Goal: Task Accomplishment & Management: Manage account settings

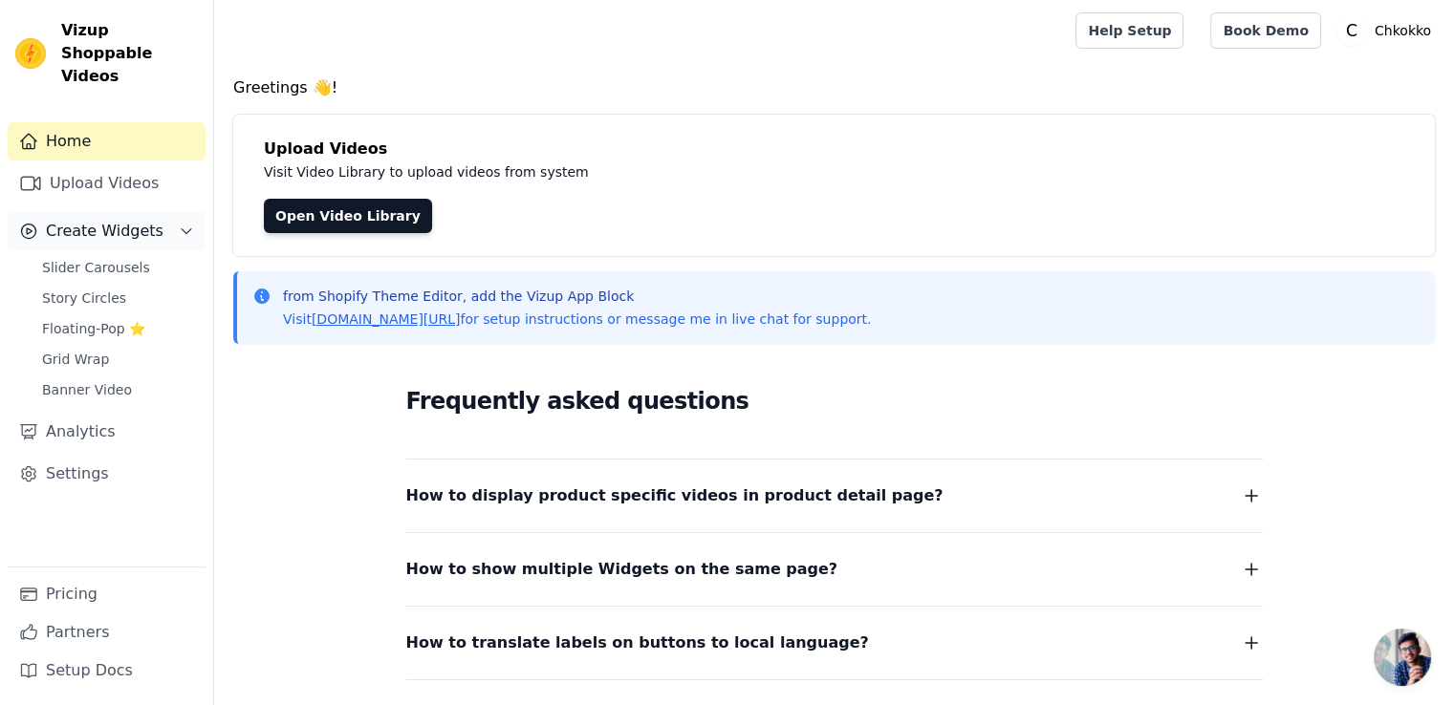
click at [124, 220] on span "Create Widgets" at bounding box center [105, 231] width 118 height 23
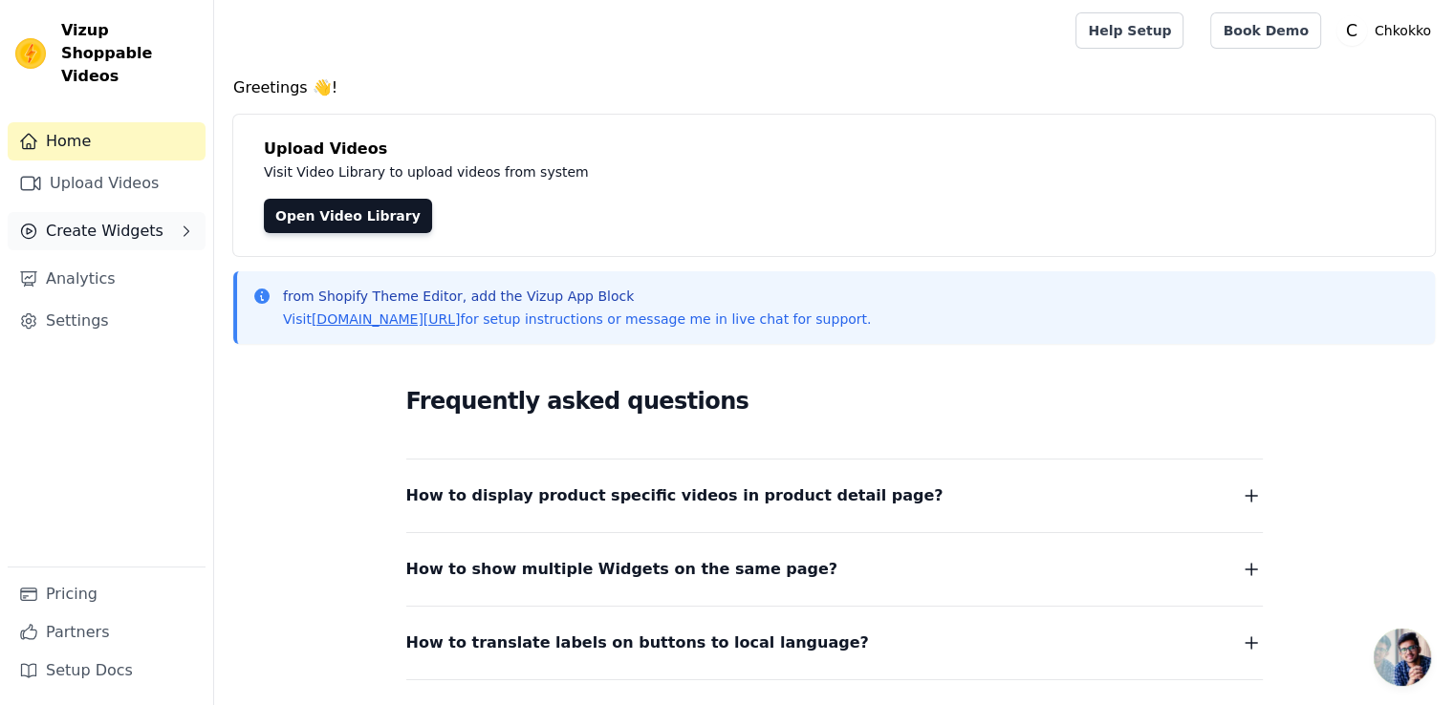
click at [124, 220] on span "Create Widgets" at bounding box center [105, 231] width 118 height 23
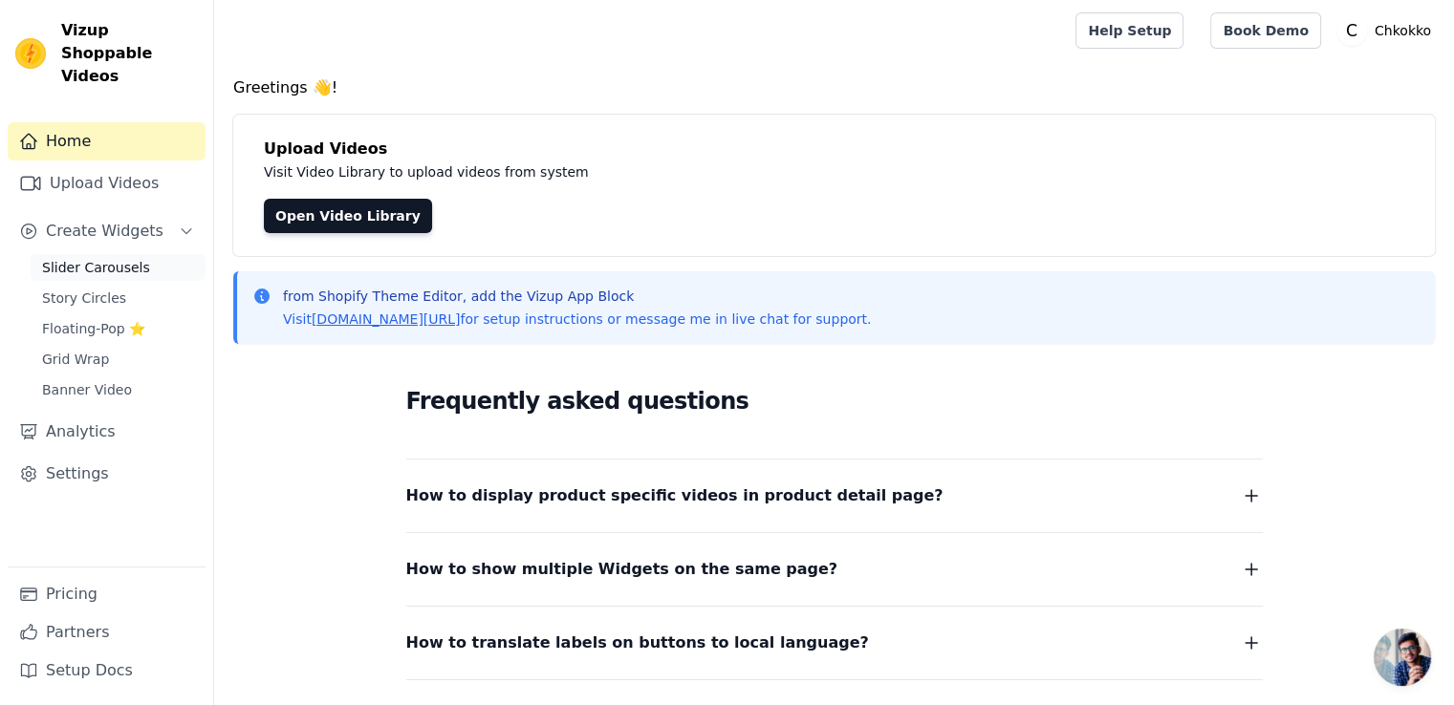
click at [98, 258] on span "Slider Carousels" at bounding box center [96, 267] width 108 height 19
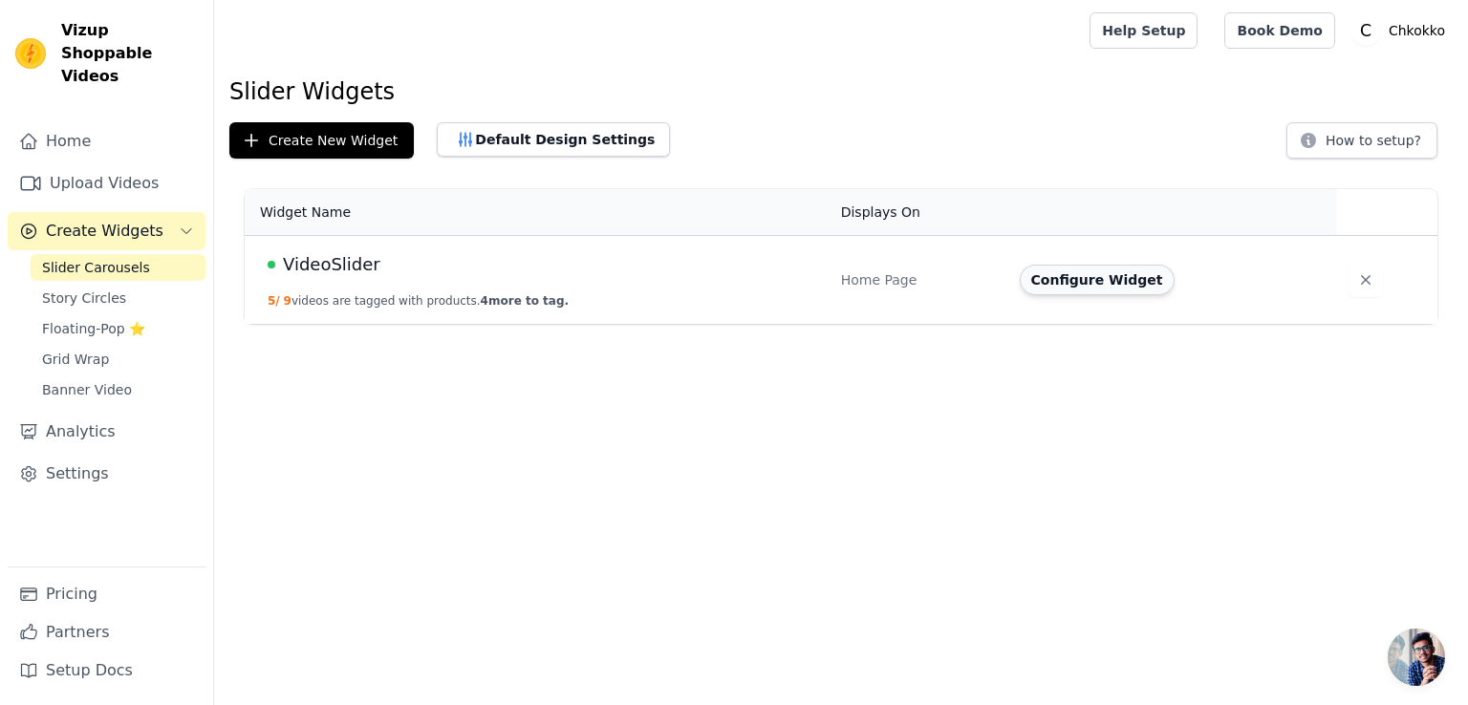
click at [1105, 285] on button "Configure Widget" at bounding box center [1097, 280] width 155 height 31
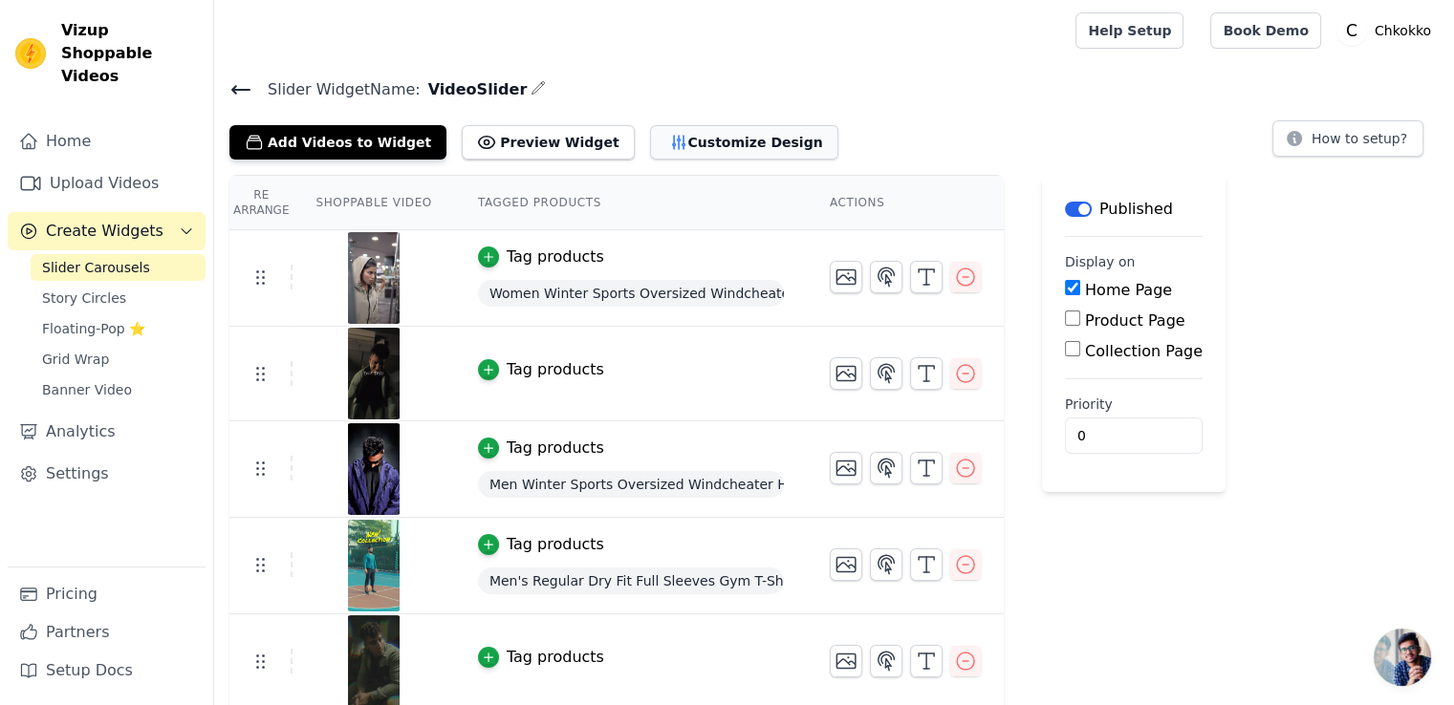
click at [678, 139] on button "Customize Design" at bounding box center [744, 142] width 188 height 34
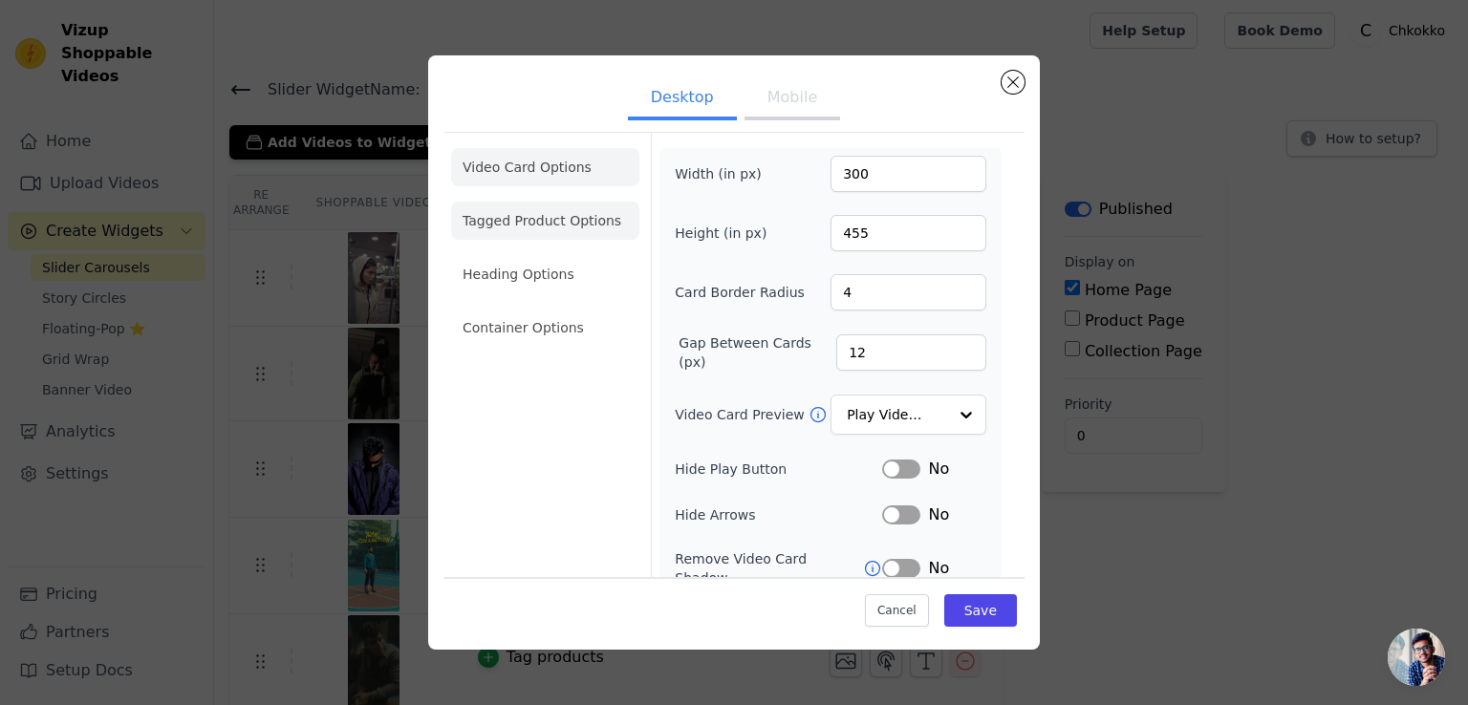
click at [538, 231] on li "Tagged Product Options" at bounding box center [545, 221] width 188 height 38
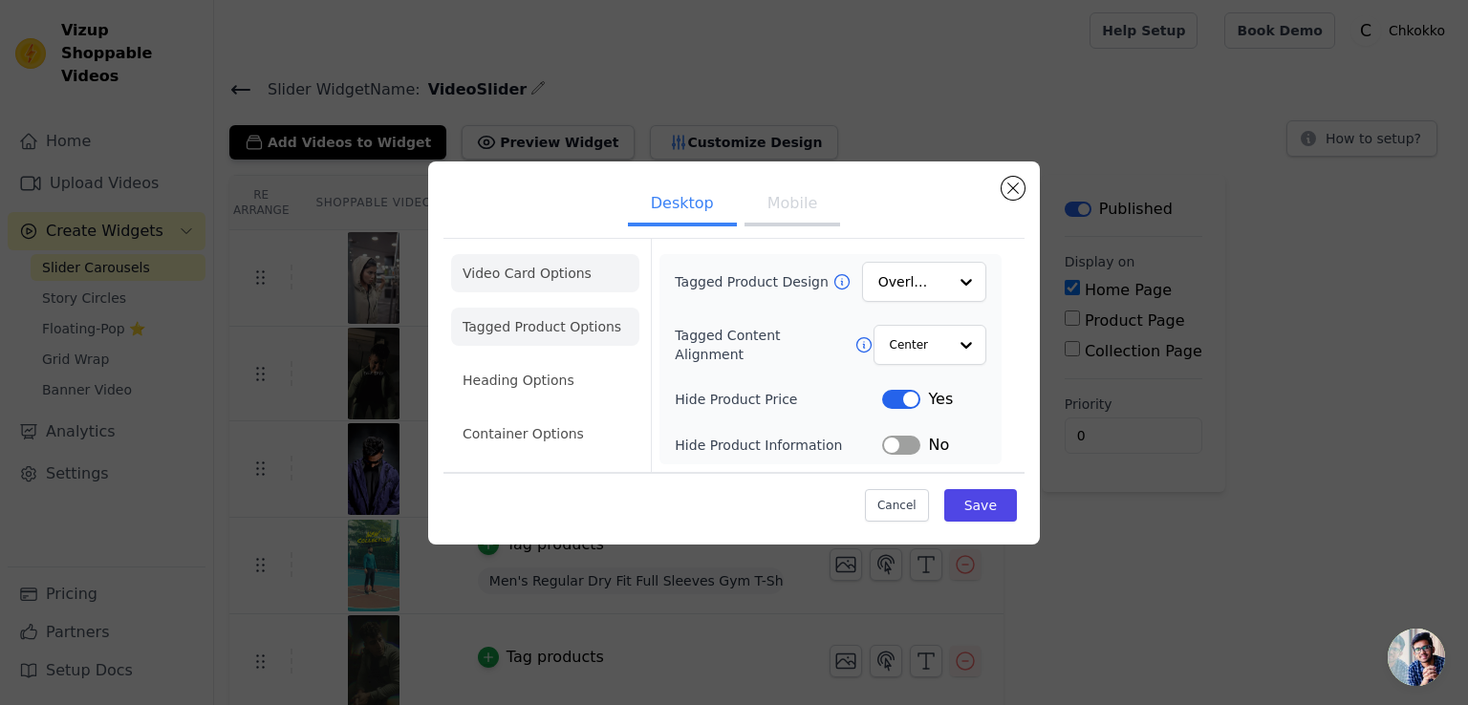
click at [554, 266] on li "Video Card Options" at bounding box center [545, 273] width 188 height 38
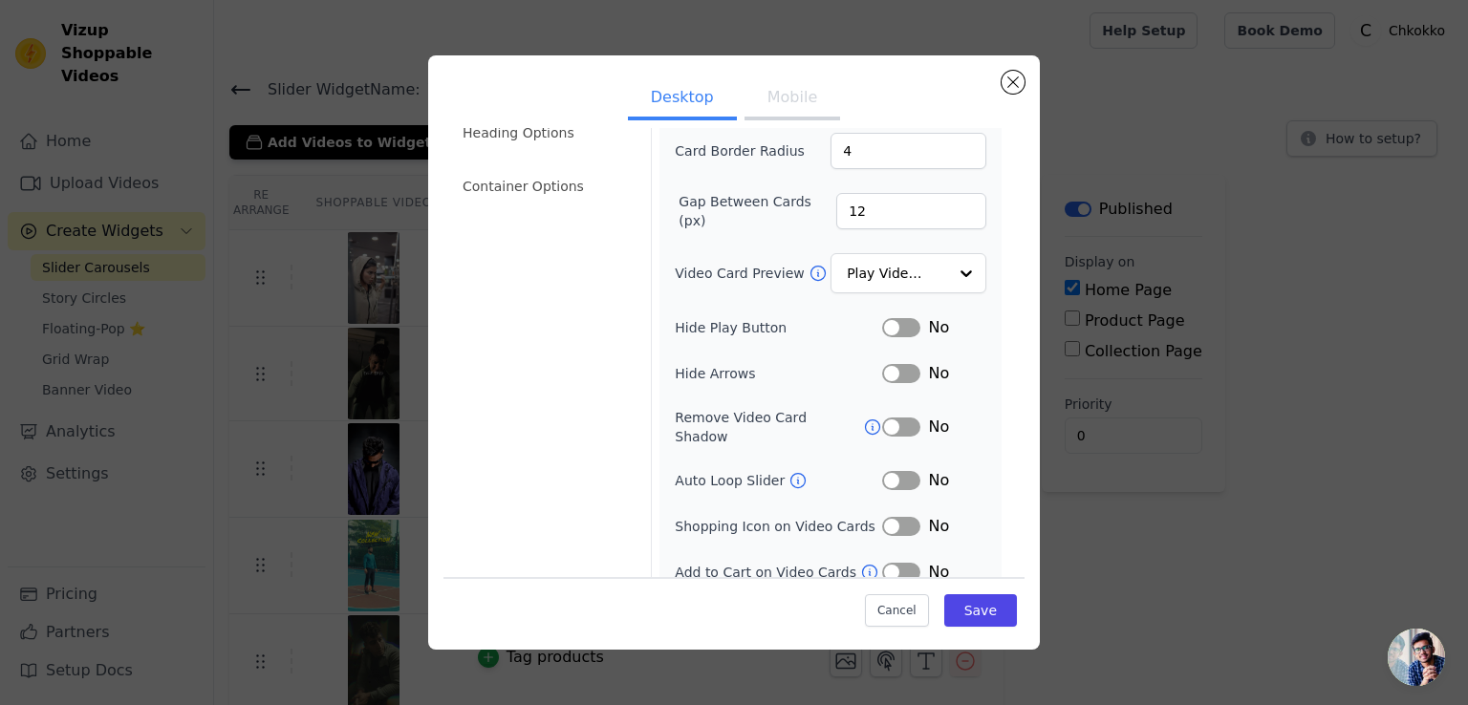
scroll to position [143, 0]
click at [947, 269] on div at bounding box center [965, 272] width 38 height 38
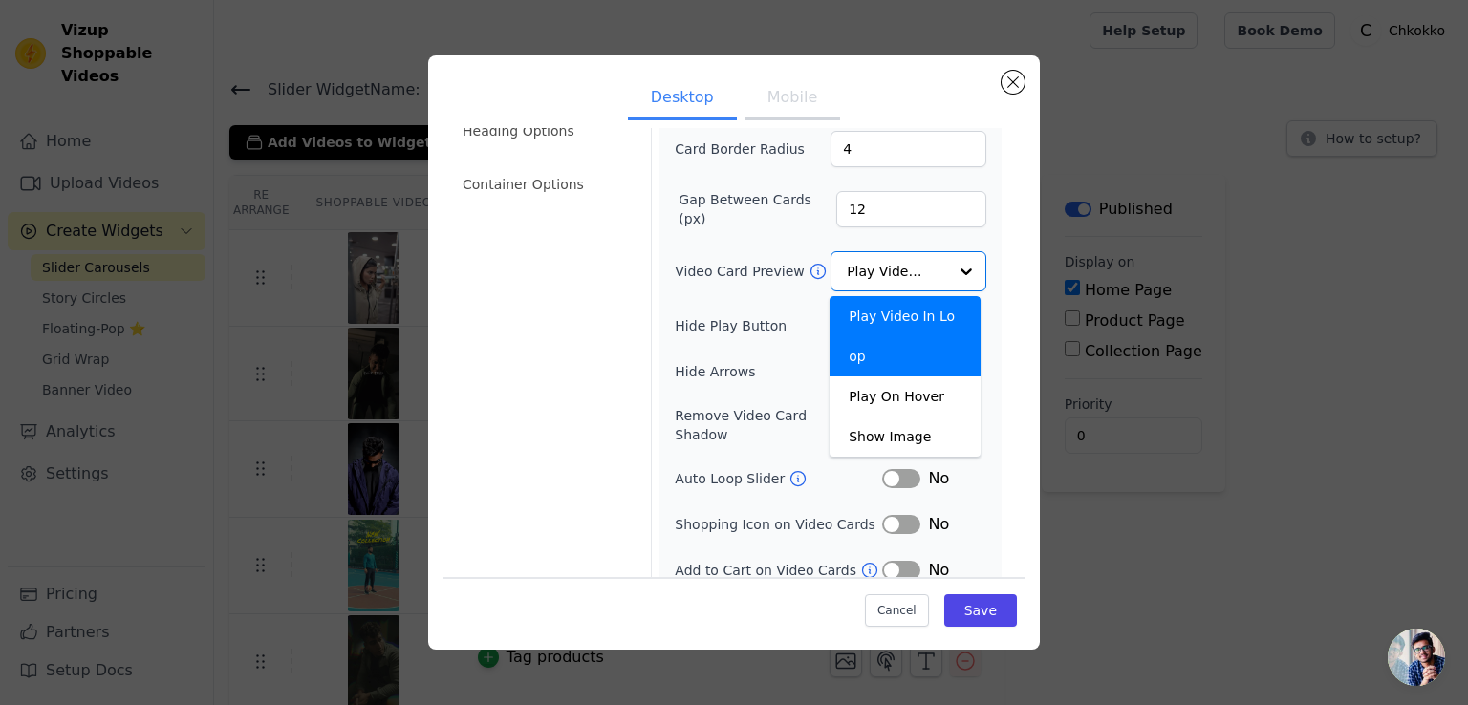
click at [542, 269] on div "Video Card Options Tagged Product Options Heading Options Container Options" at bounding box center [545, 293] width 188 height 608
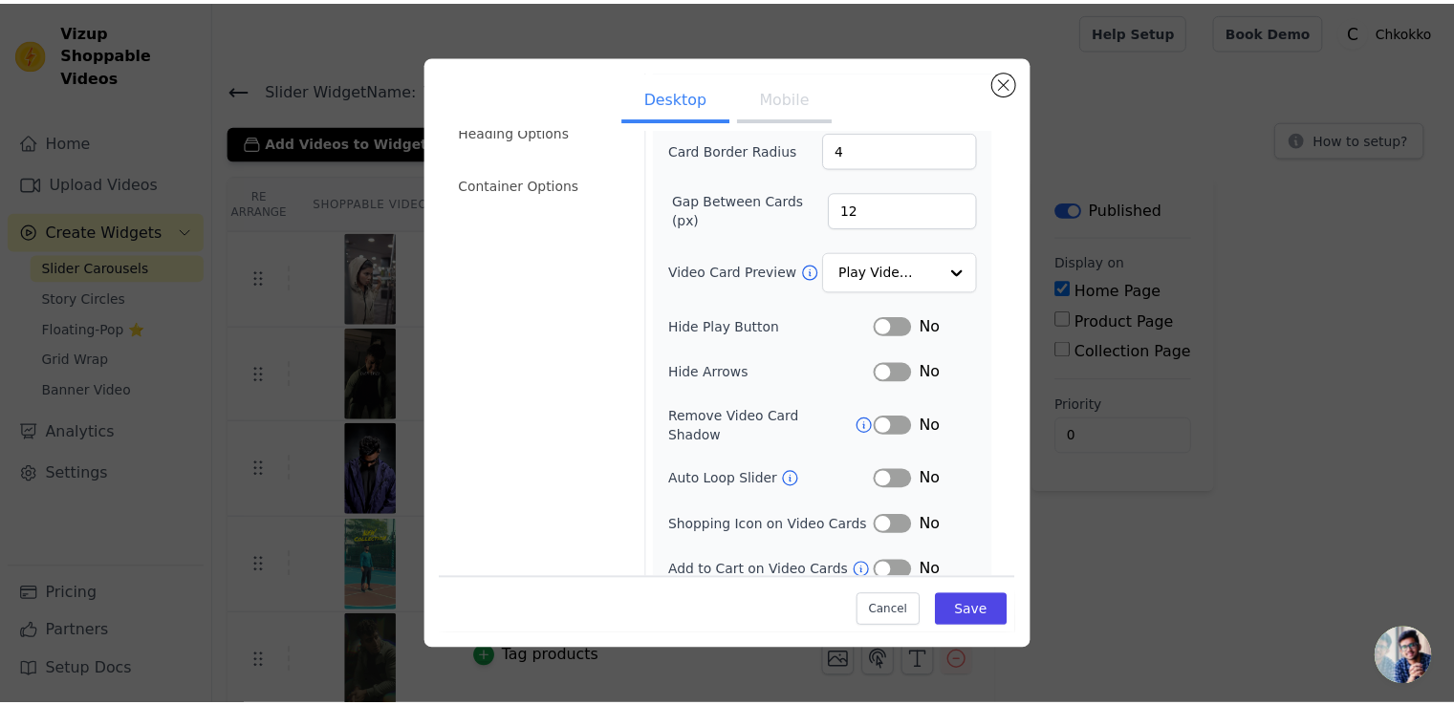
scroll to position [0, 0]
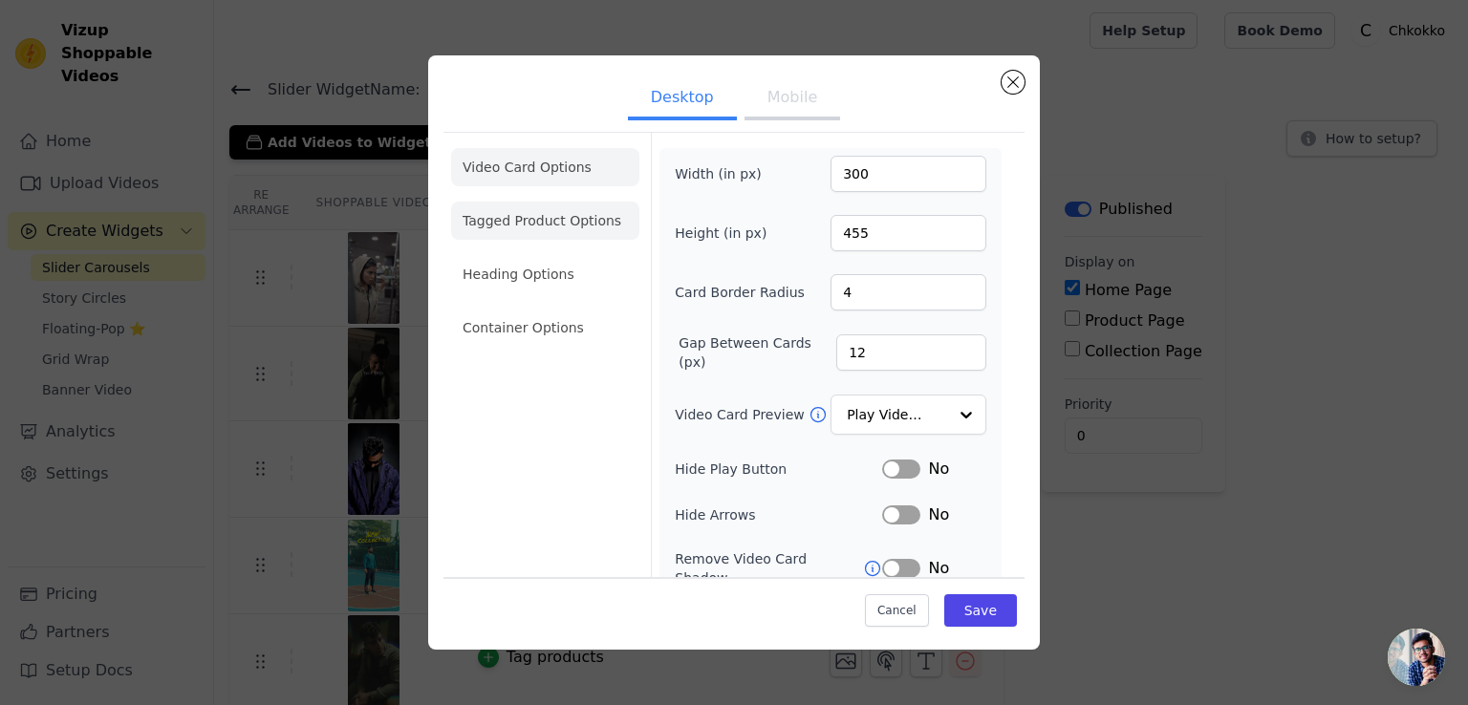
click at [553, 227] on li "Tagged Product Options" at bounding box center [545, 221] width 188 height 38
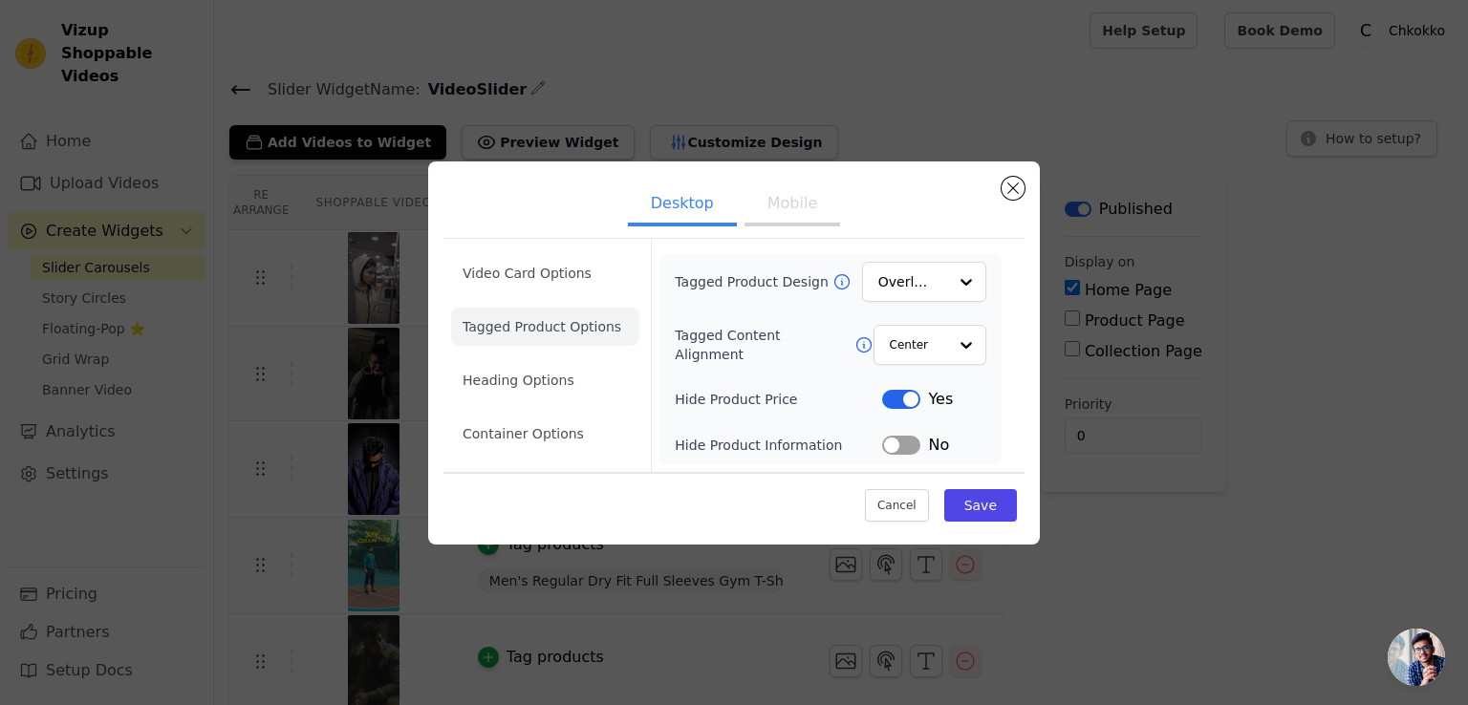
click at [941, 259] on div "Tagged Product Design Overlay Tagged Content Alignment Center Hide Product Pric…" at bounding box center [831, 359] width 342 height 210
click at [942, 277] on input "Tagged Product Design" at bounding box center [912, 282] width 67 height 38
click at [1294, 364] on div "Desktop Mobile Video Card Options Tagged Product Options Heading Options Contai…" at bounding box center [734, 353] width 1407 height 444
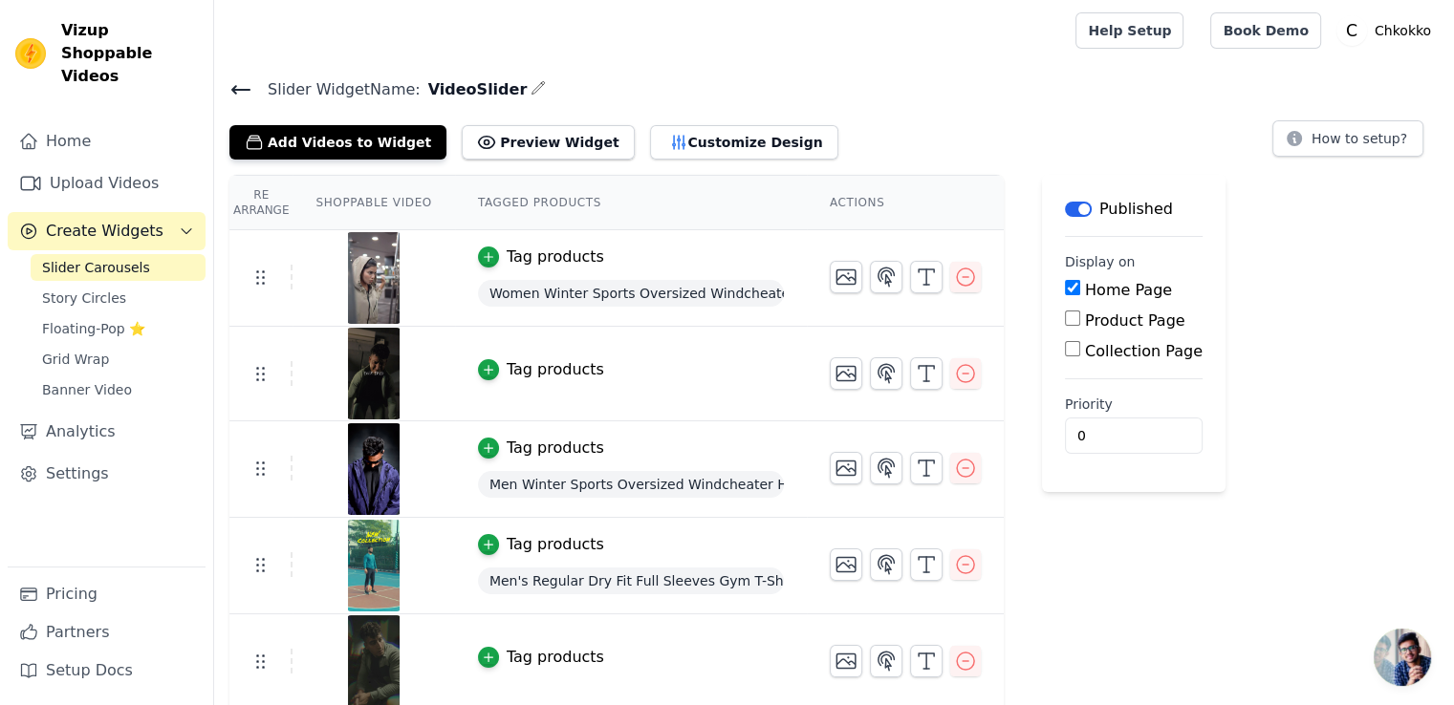
click at [1423, 651] on span "Open chat" at bounding box center [1402, 657] width 57 height 57
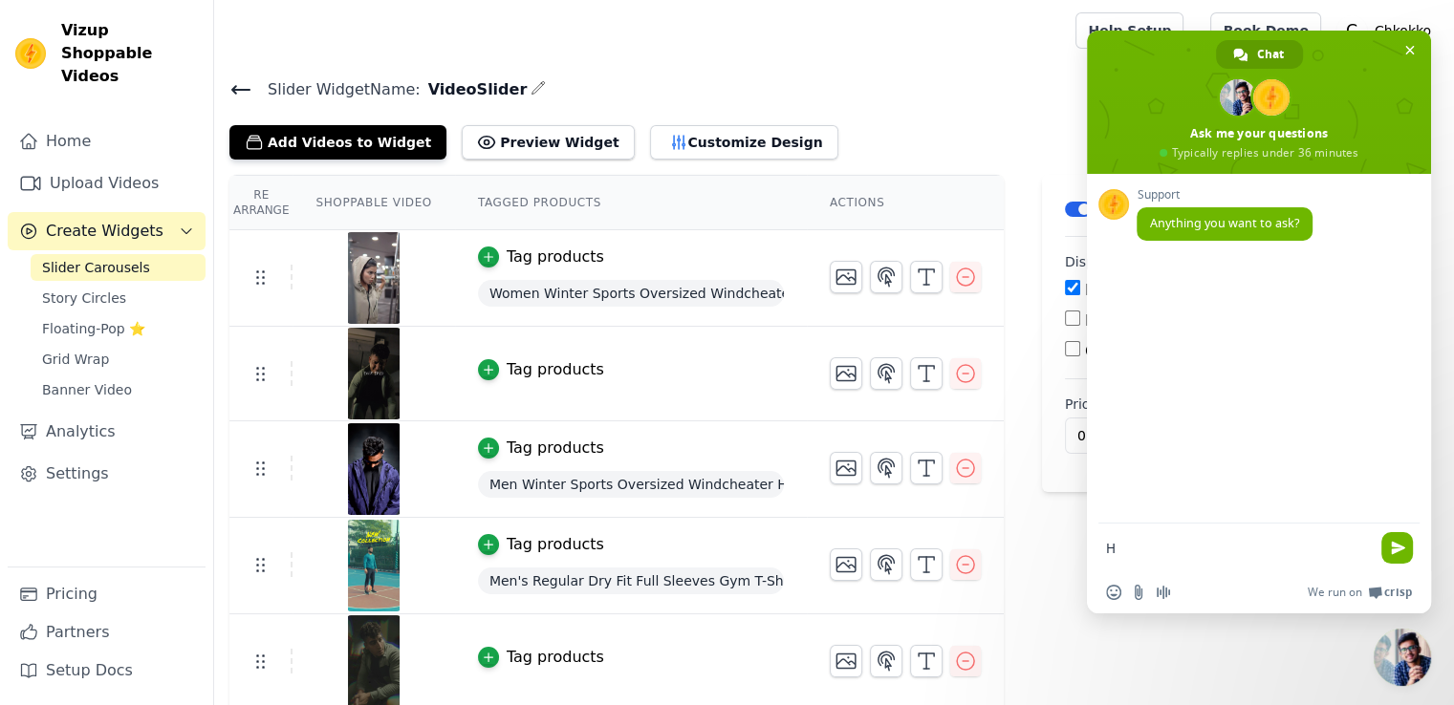
type textarea "Hi"
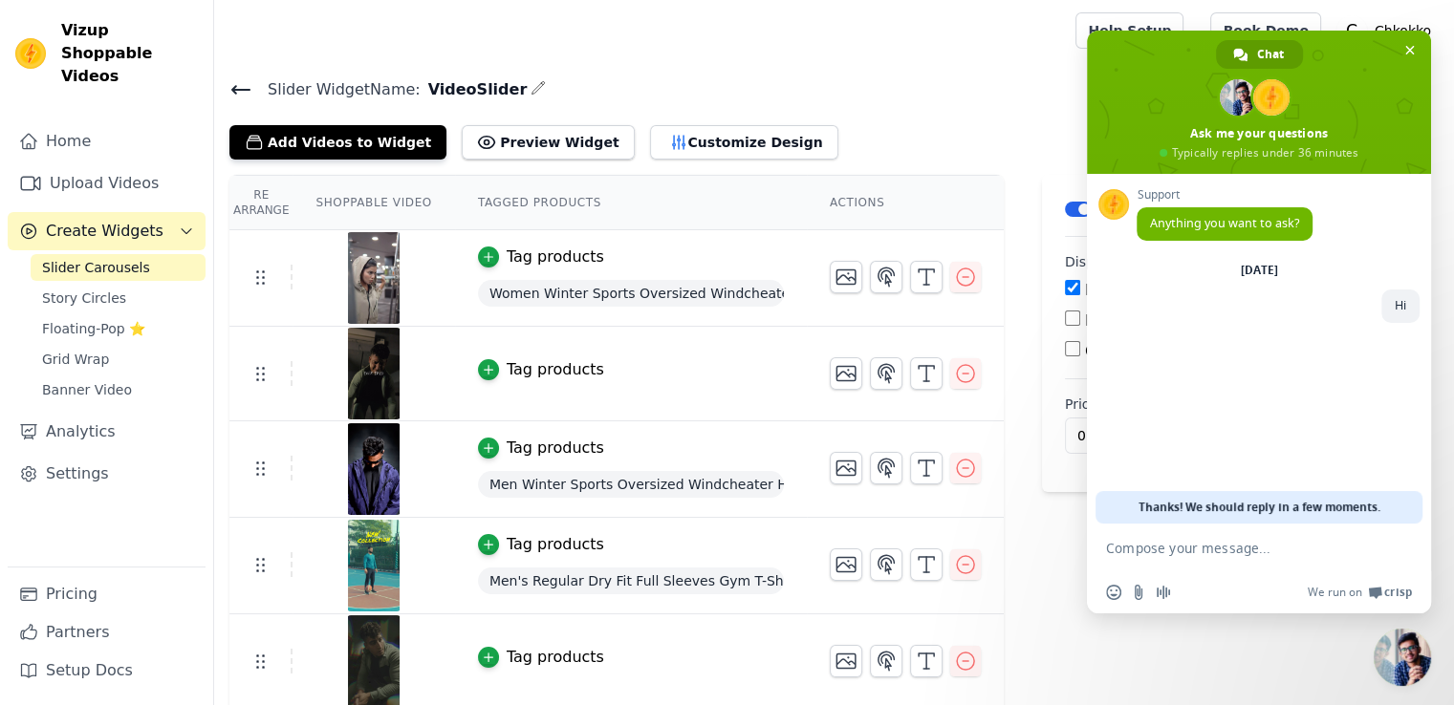
paste textarea "I have tried this plugin for my website, but there is one issue with it. When t…"
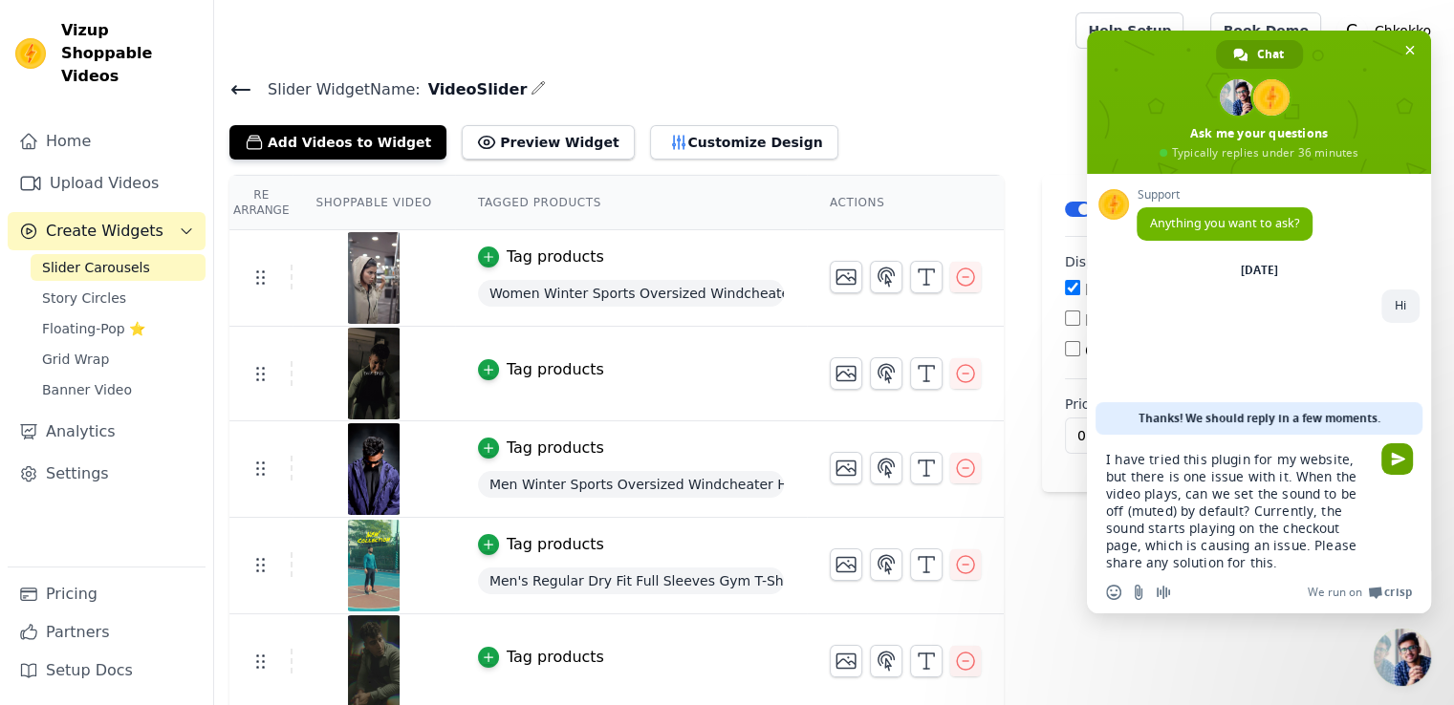
type textarea "I have tried this plugin for my website, but there is one issue with it. When t…"
click at [1391, 462] on span "Send" at bounding box center [1398, 459] width 14 height 14
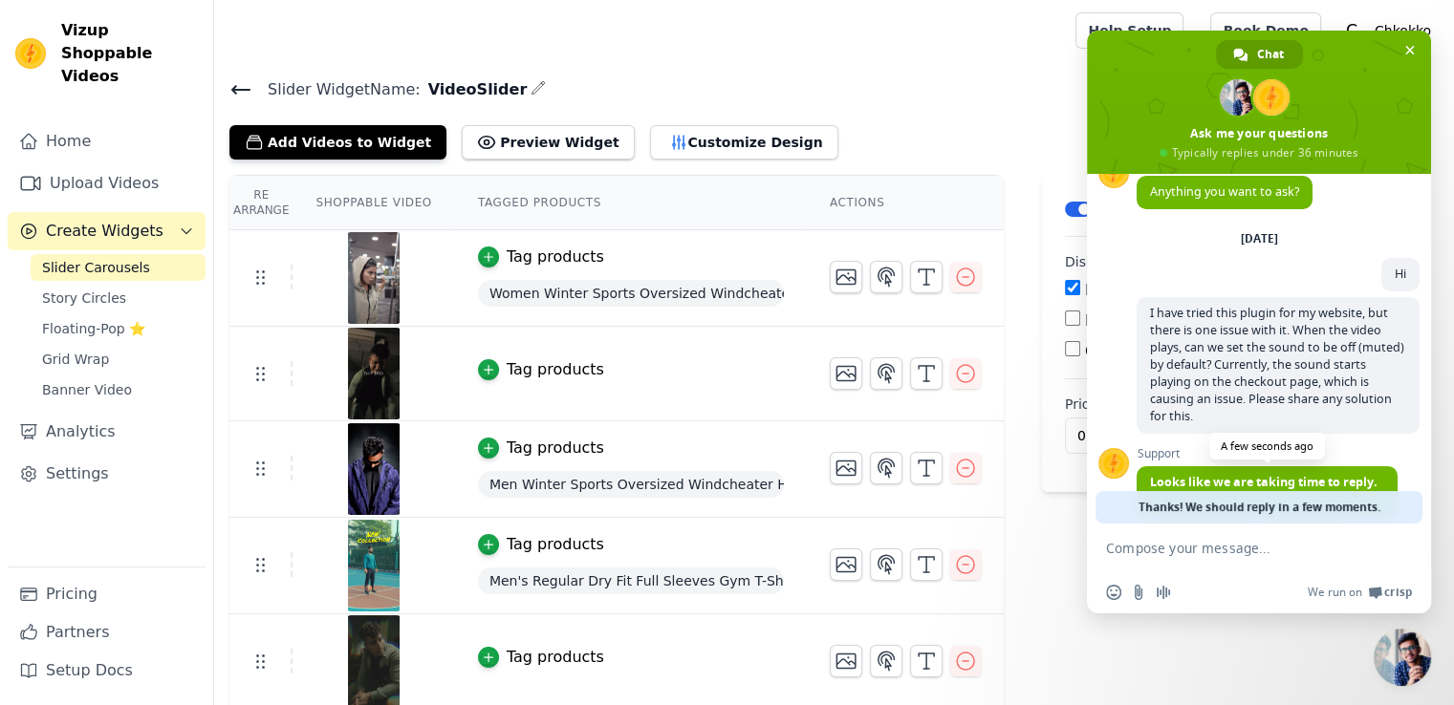
scroll to position [127, 0]
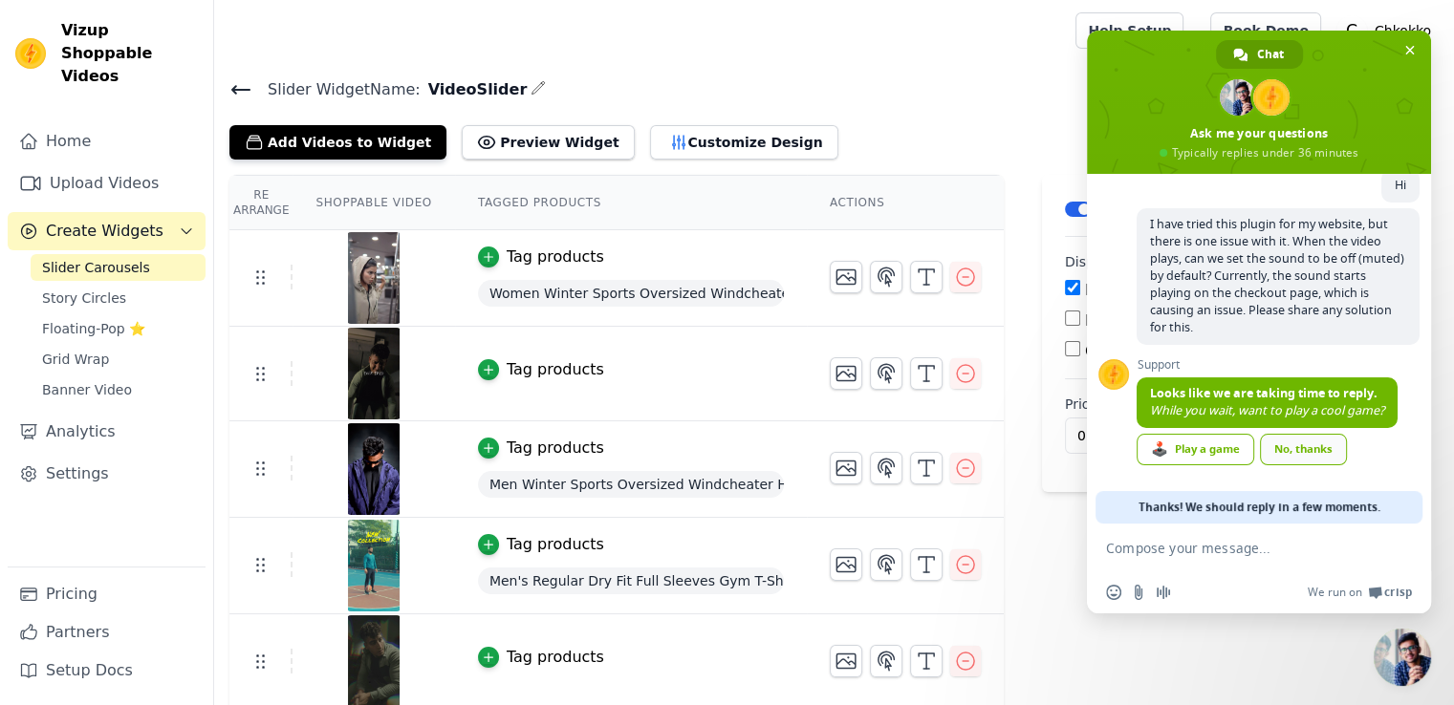
click at [1287, 453] on div "No, thanks" at bounding box center [1303, 450] width 87 height 32
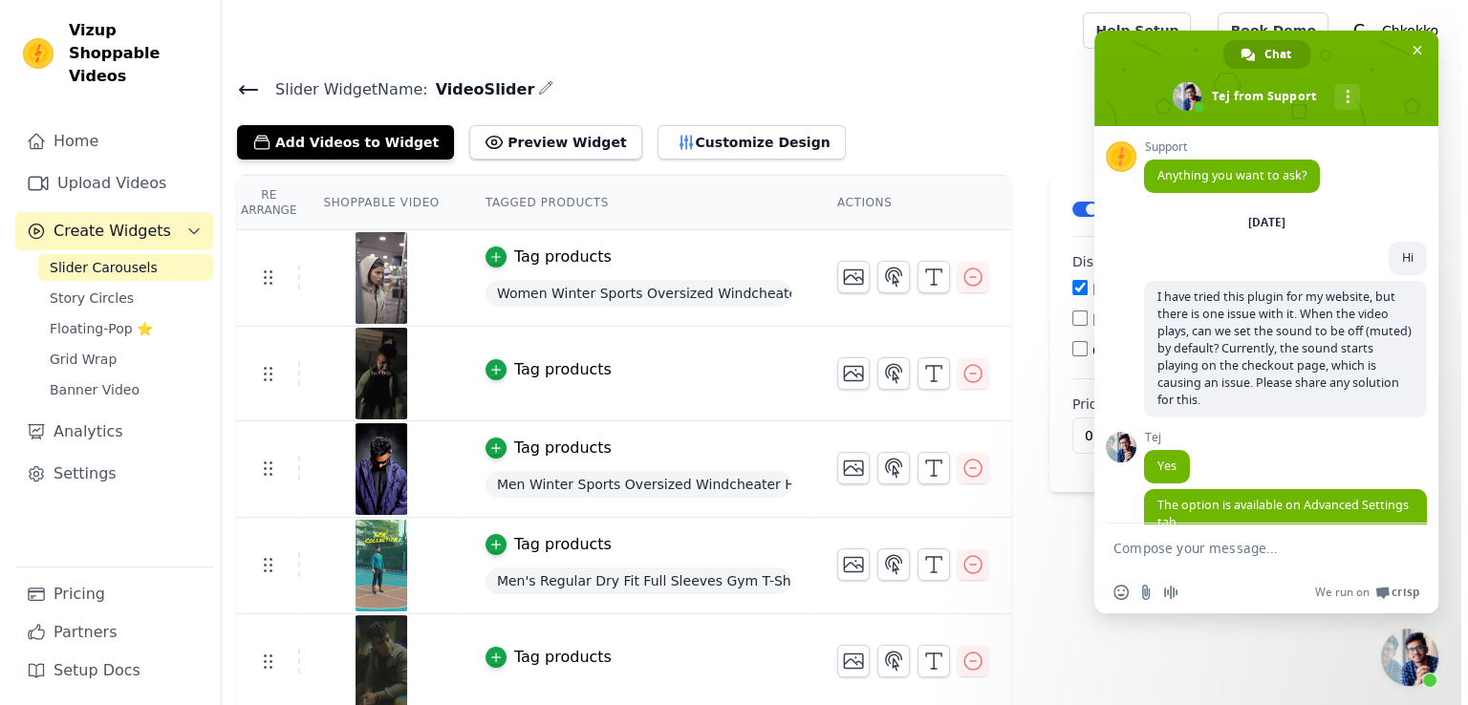
scroll to position [46, 0]
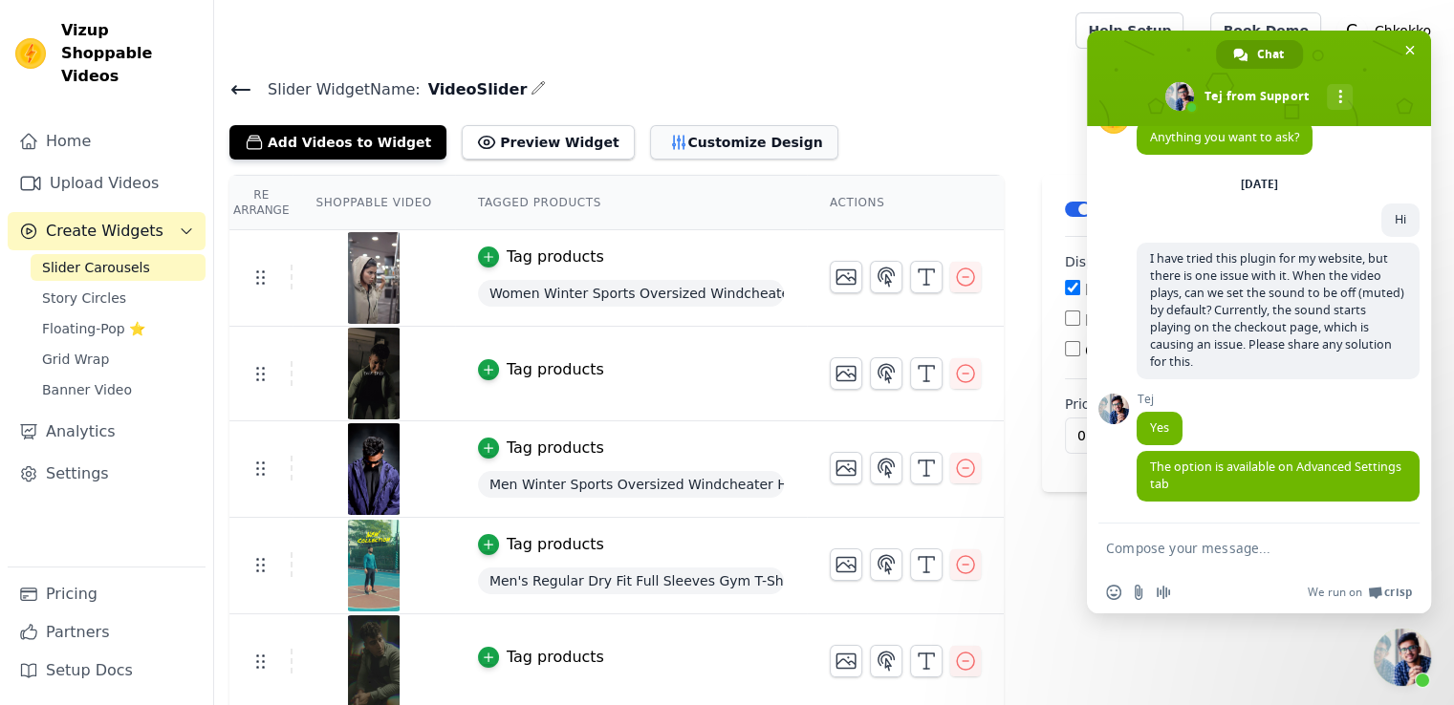
click at [684, 142] on button "Customize Design" at bounding box center [744, 142] width 188 height 34
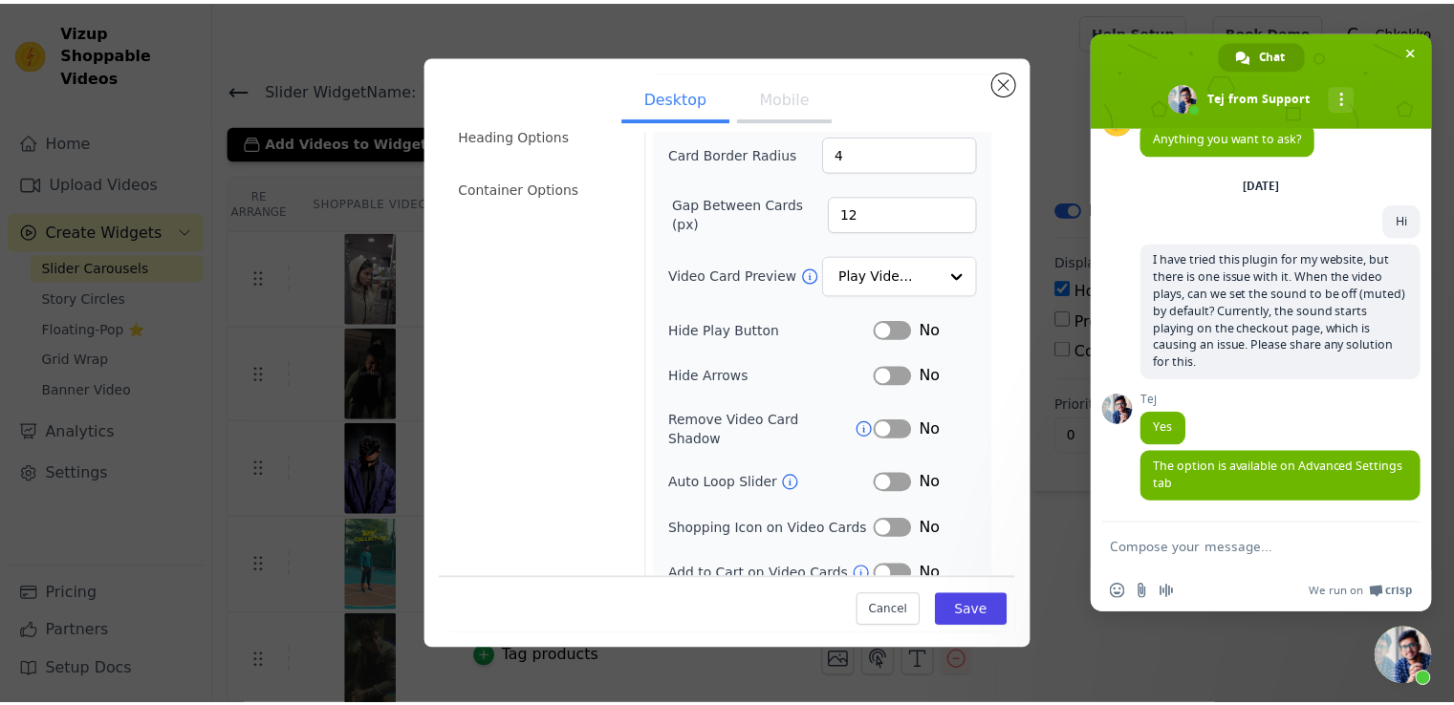
scroll to position [143, 0]
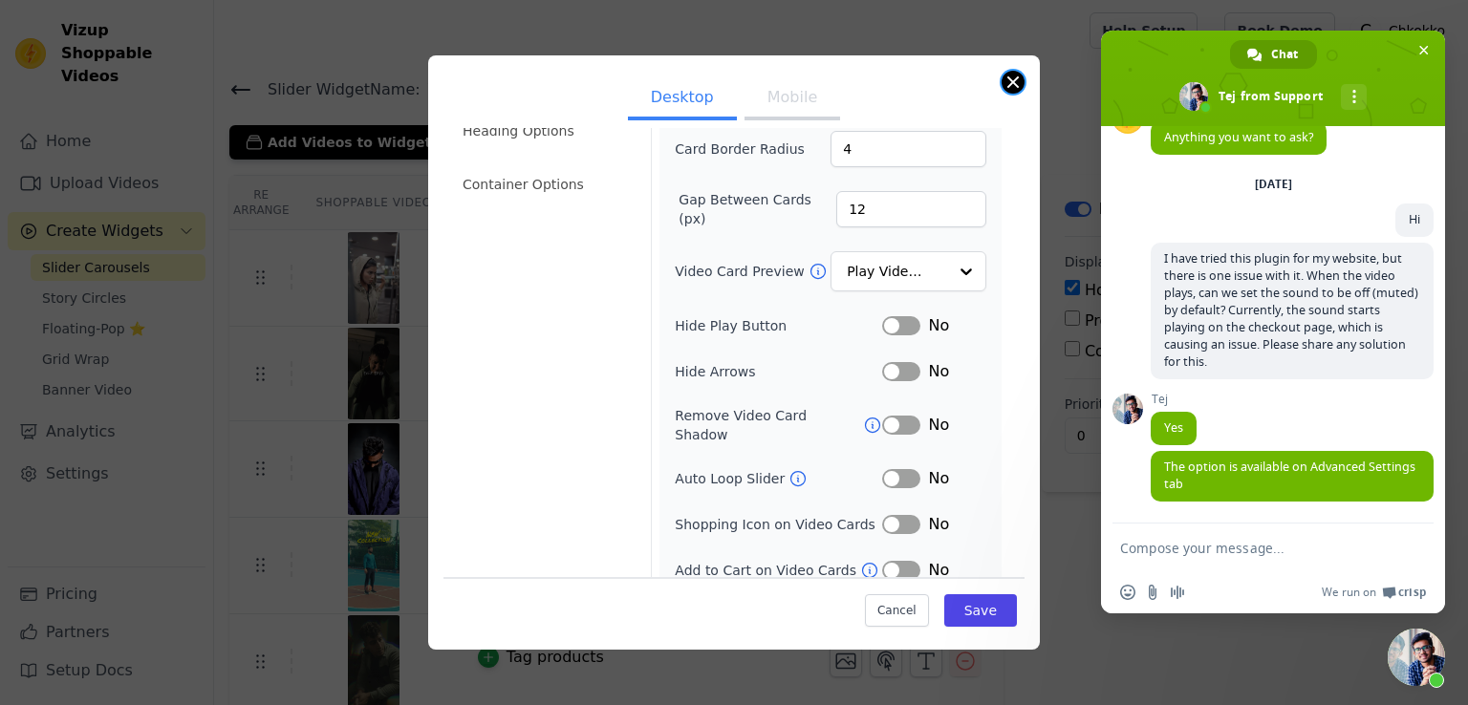
click at [1009, 84] on button "Close modal" at bounding box center [1013, 82] width 23 height 23
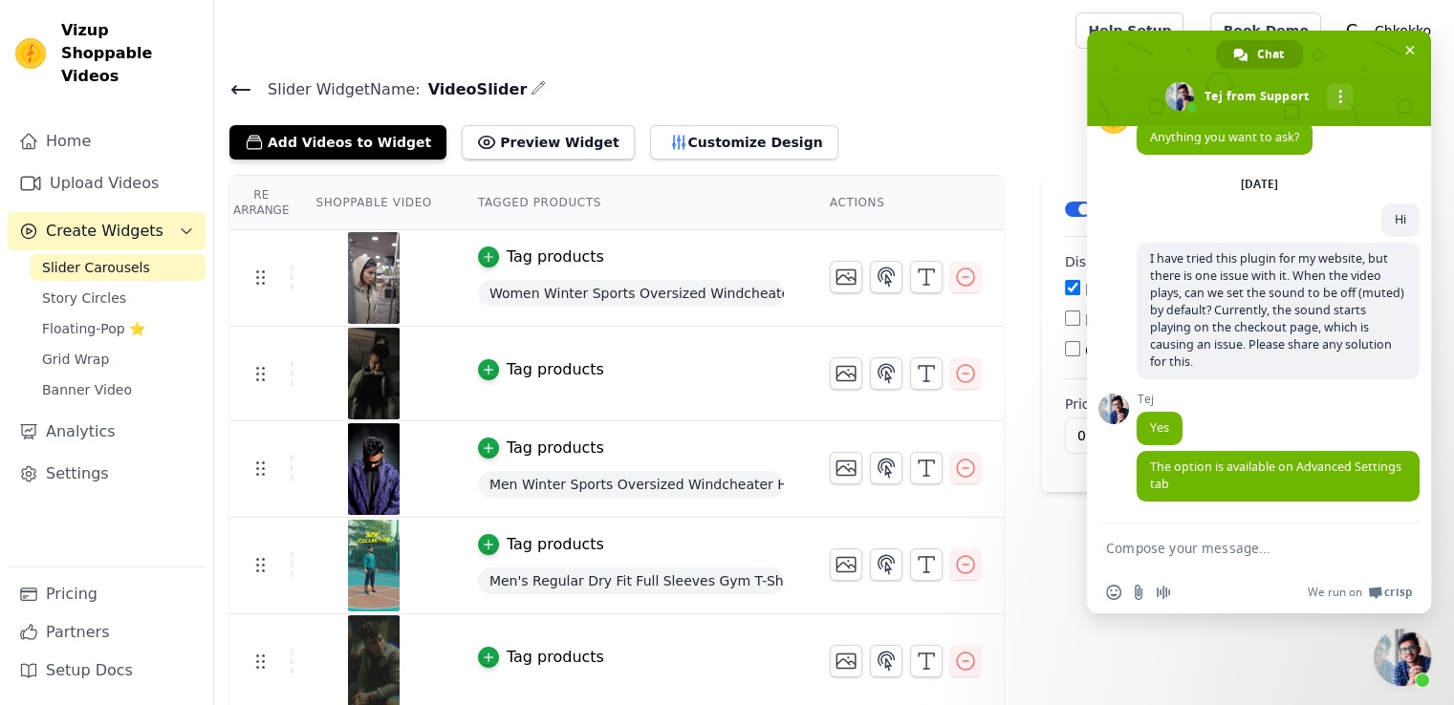
click at [1227, 540] on textarea "Compose your message..." at bounding box center [1238, 548] width 264 height 17
click at [1227, 540] on textarea "is it pa" at bounding box center [1238, 548] width 264 height 17
type textarea "is it paid"
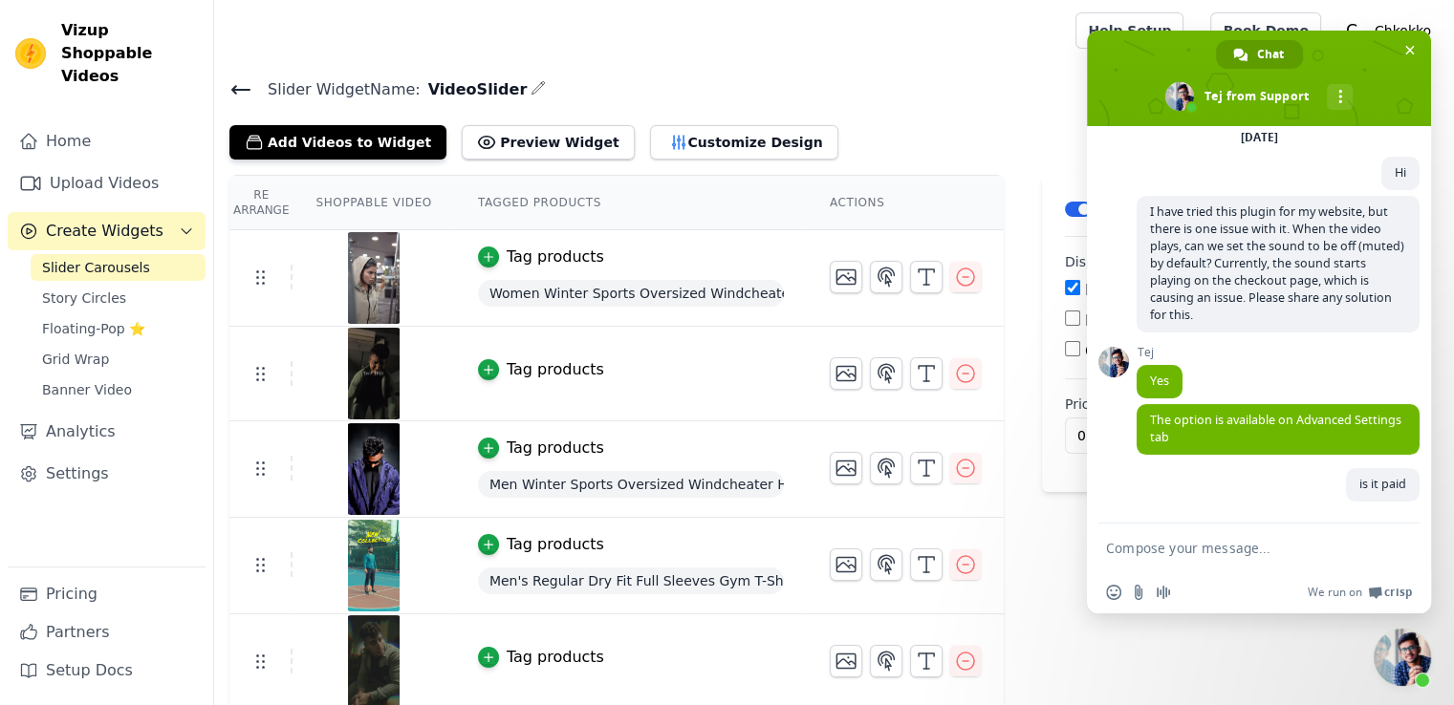
scroll to position [95, 0]
click at [79, 456] on link "Settings" at bounding box center [107, 474] width 198 height 38
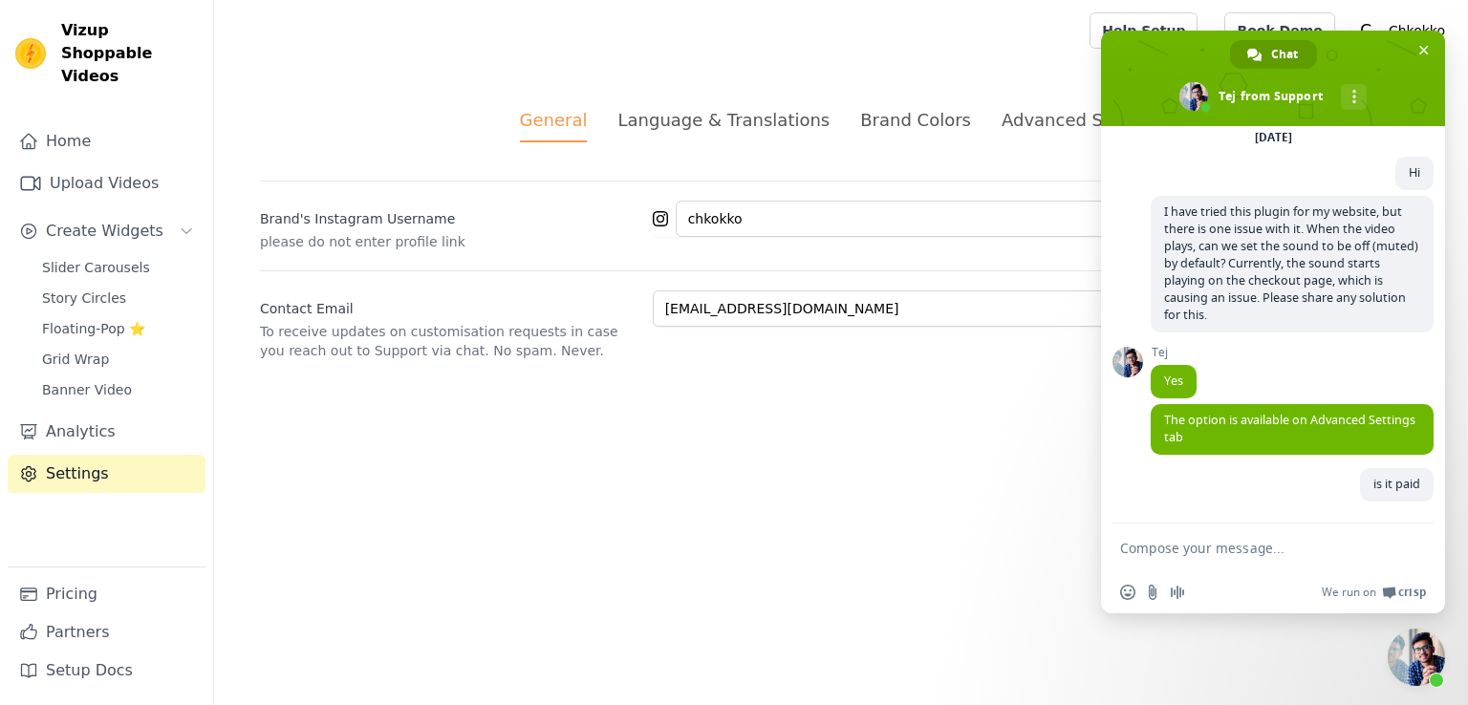
click at [1061, 129] on div "Advanced Settings" at bounding box center [1082, 120] width 161 height 26
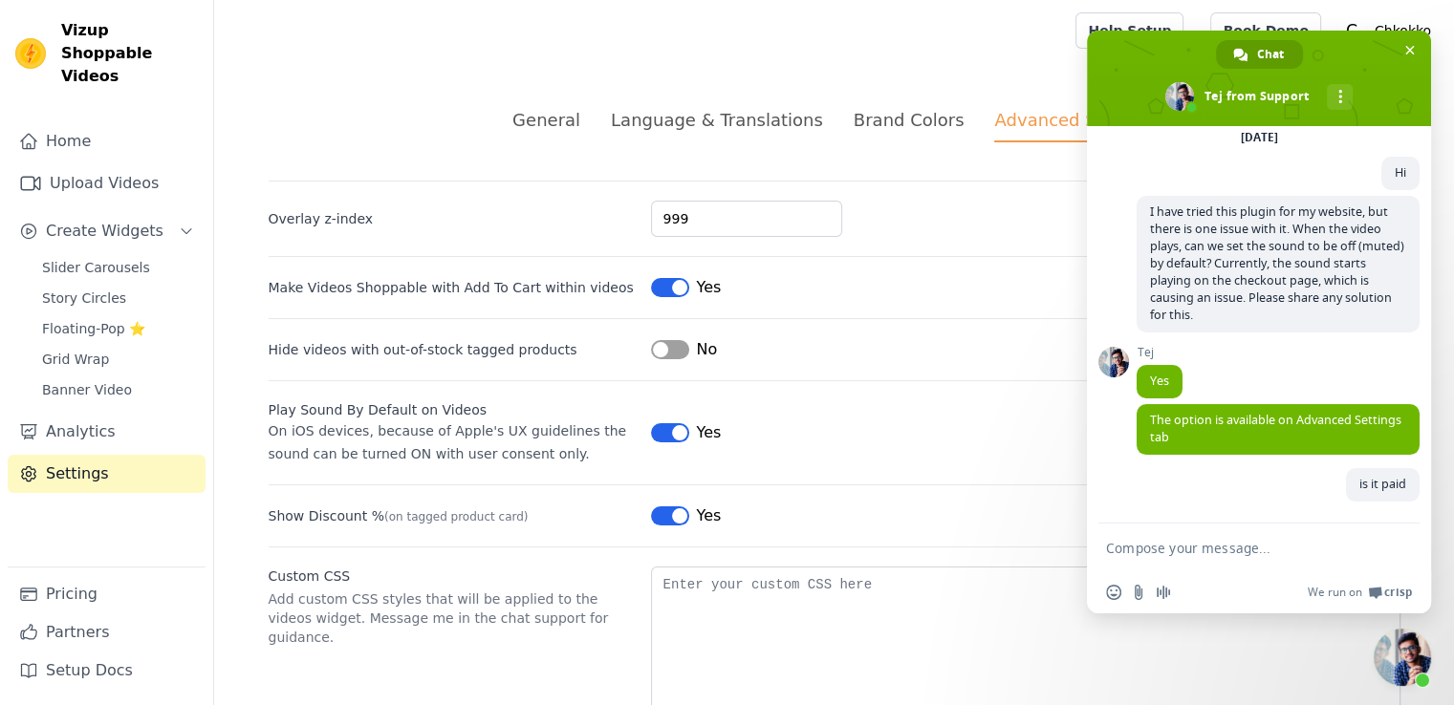
click at [660, 431] on button "Label" at bounding box center [670, 432] width 38 height 19
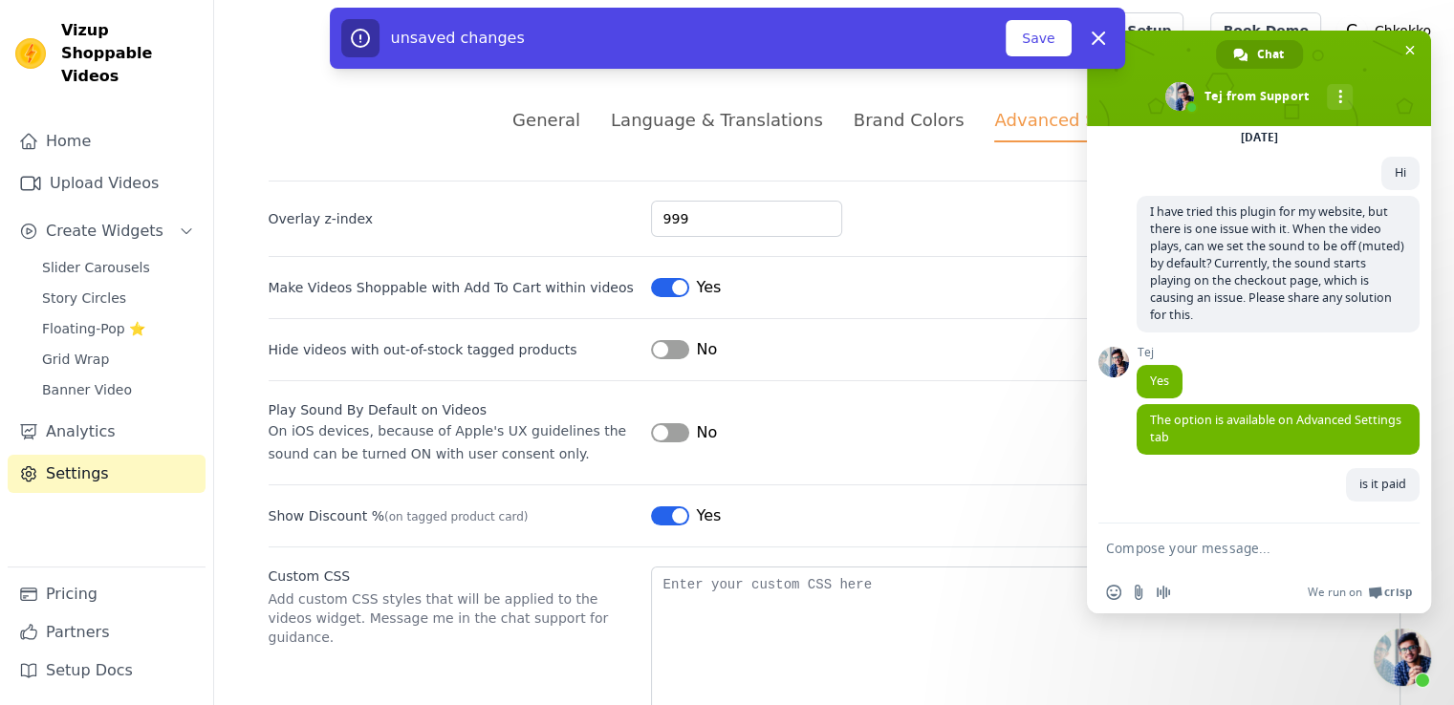
click at [918, 406] on div "Play Sound By Default on Videos On iOS devices, because of Apple's UX guideline…" at bounding box center [835, 422] width 1132 height 85
click at [1415, 59] on div "unsaved changes Save Dismiss" at bounding box center [727, 42] width 1454 height 69
click at [1415, 52] on div "unsaved changes Save Dismiss" at bounding box center [727, 42] width 1454 height 69
click at [1403, 46] on div "unsaved changes Save Dismiss" at bounding box center [727, 42] width 1454 height 69
click at [1410, 48] on div "unsaved changes Save Dismiss" at bounding box center [727, 42] width 1454 height 69
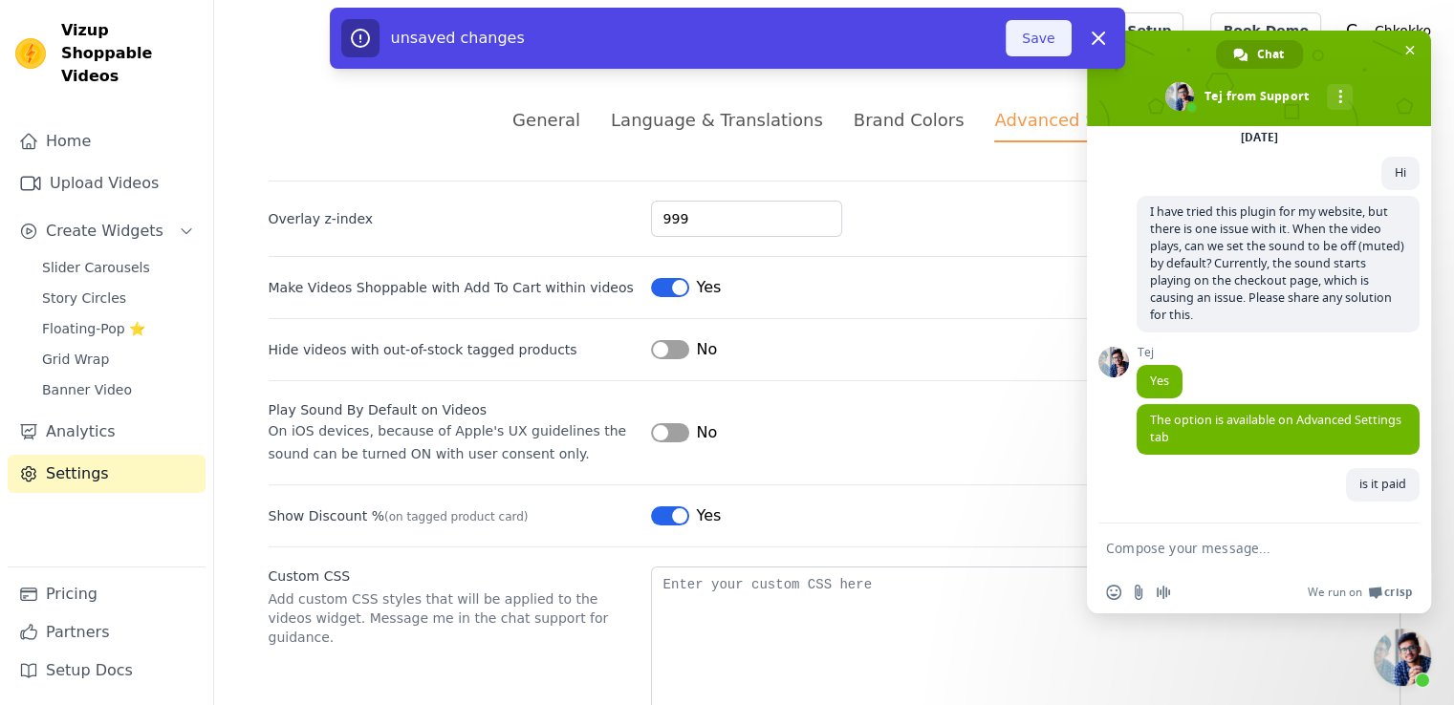
click at [1033, 30] on button "Save" at bounding box center [1038, 38] width 65 height 36
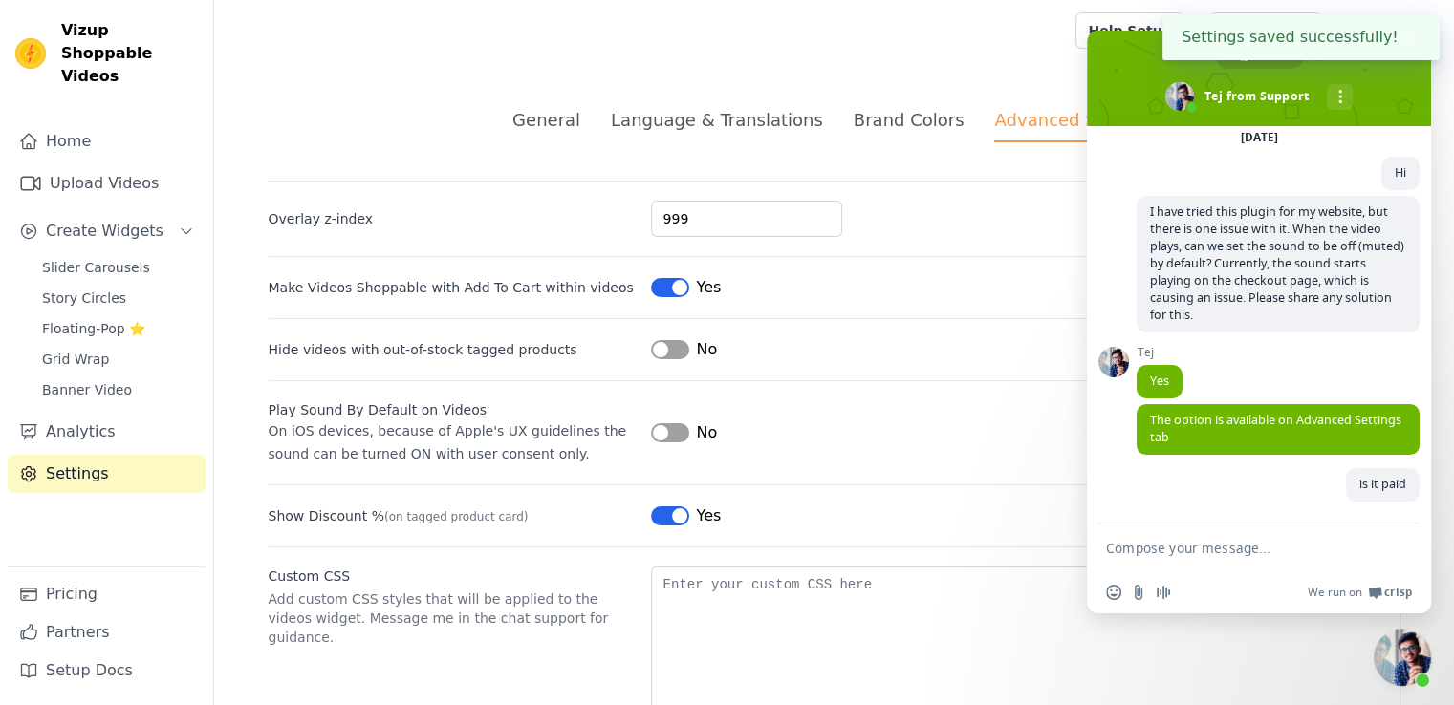
scroll to position [161, 0]
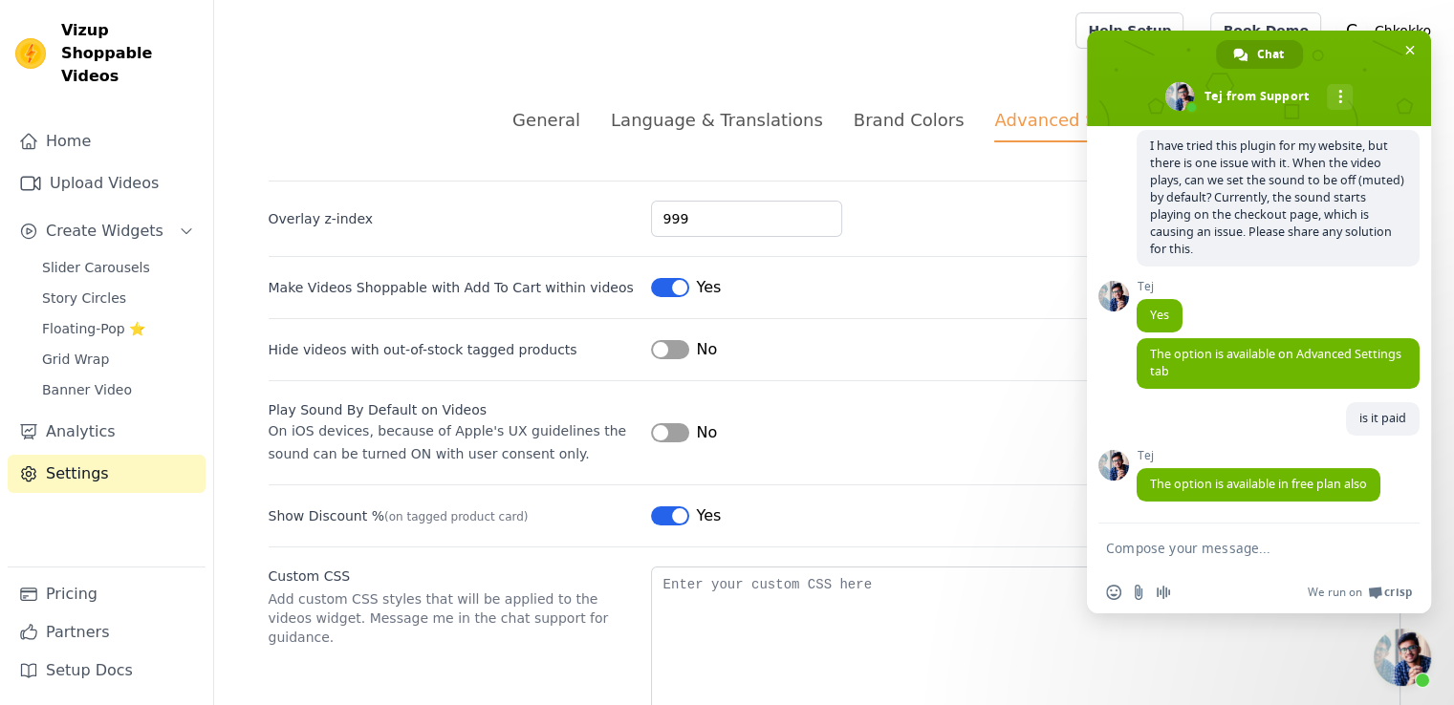
click at [1173, 548] on textarea "Compose your message..." at bounding box center [1238, 548] width 264 height 17
type textarea "ok"
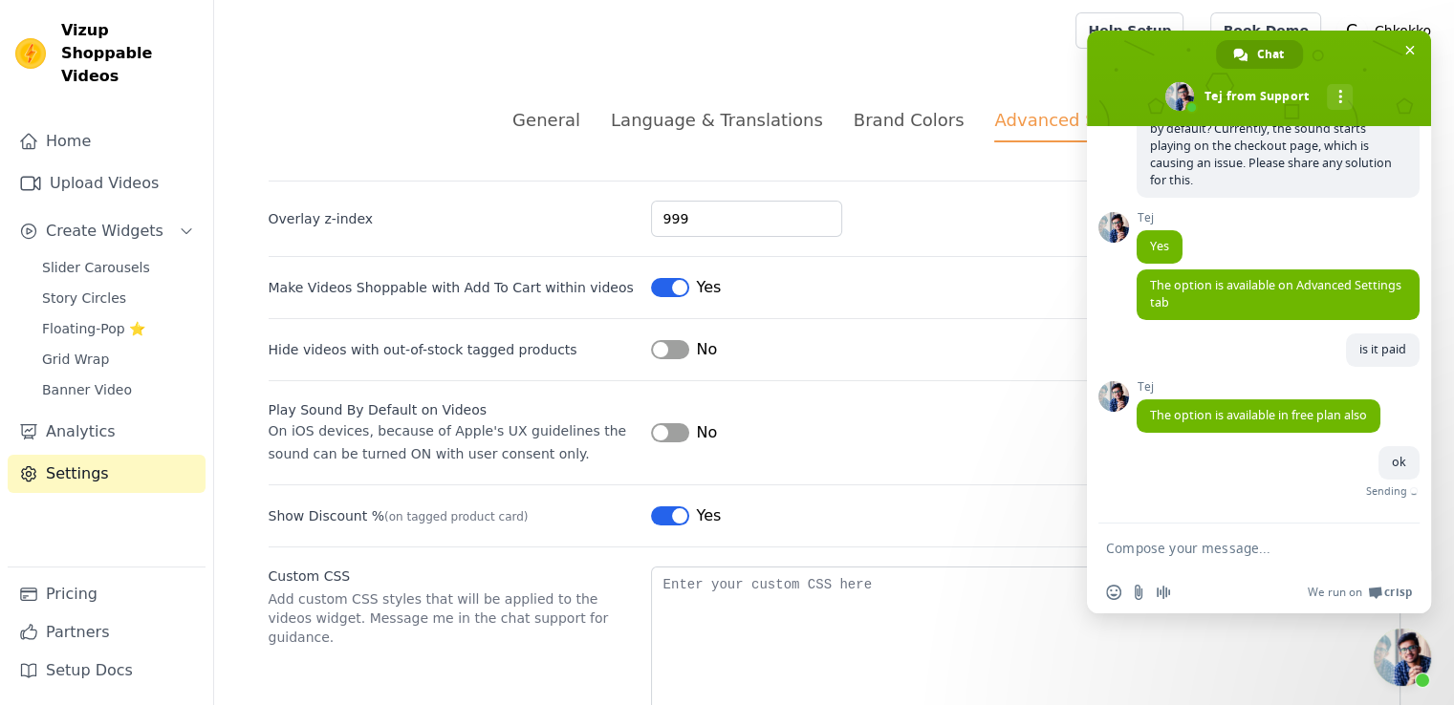
scroll to position [209, 0]
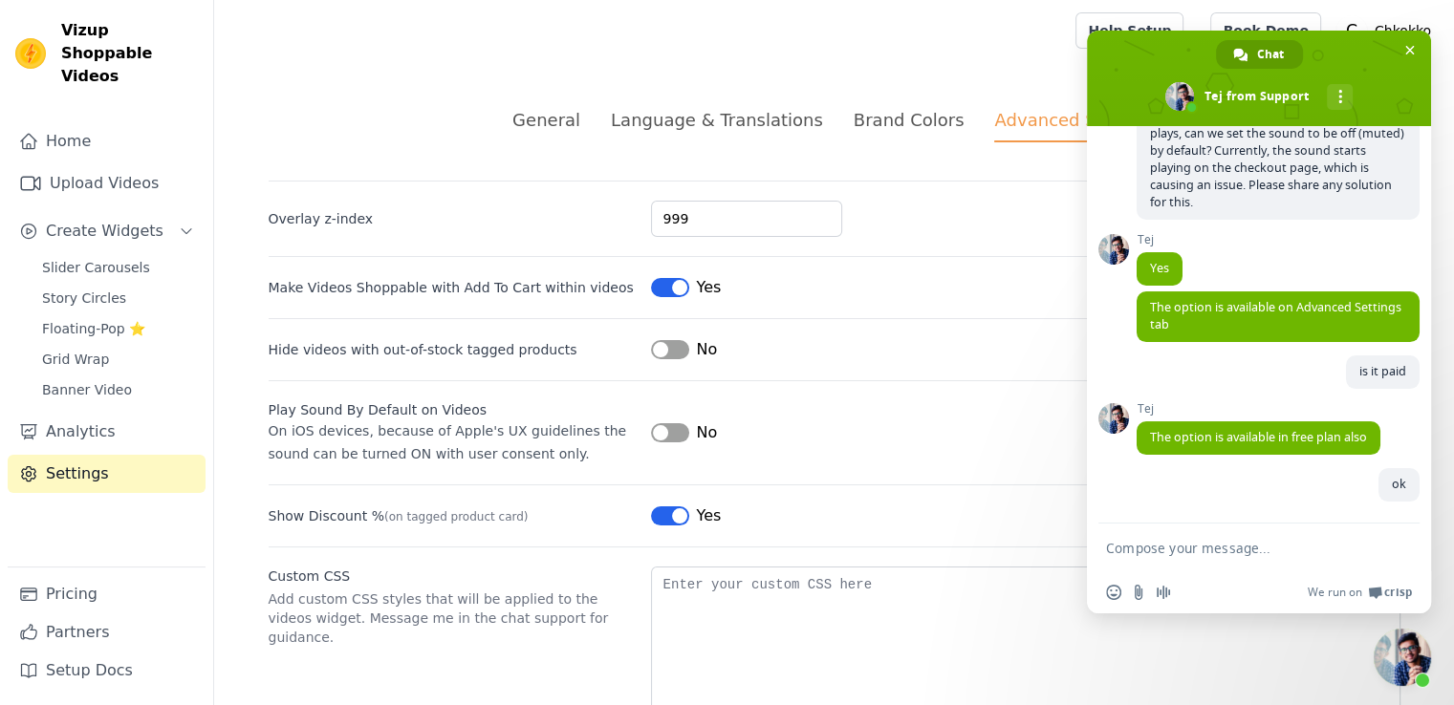
click at [910, 132] on div "Brand Colors" at bounding box center [909, 120] width 111 height 26
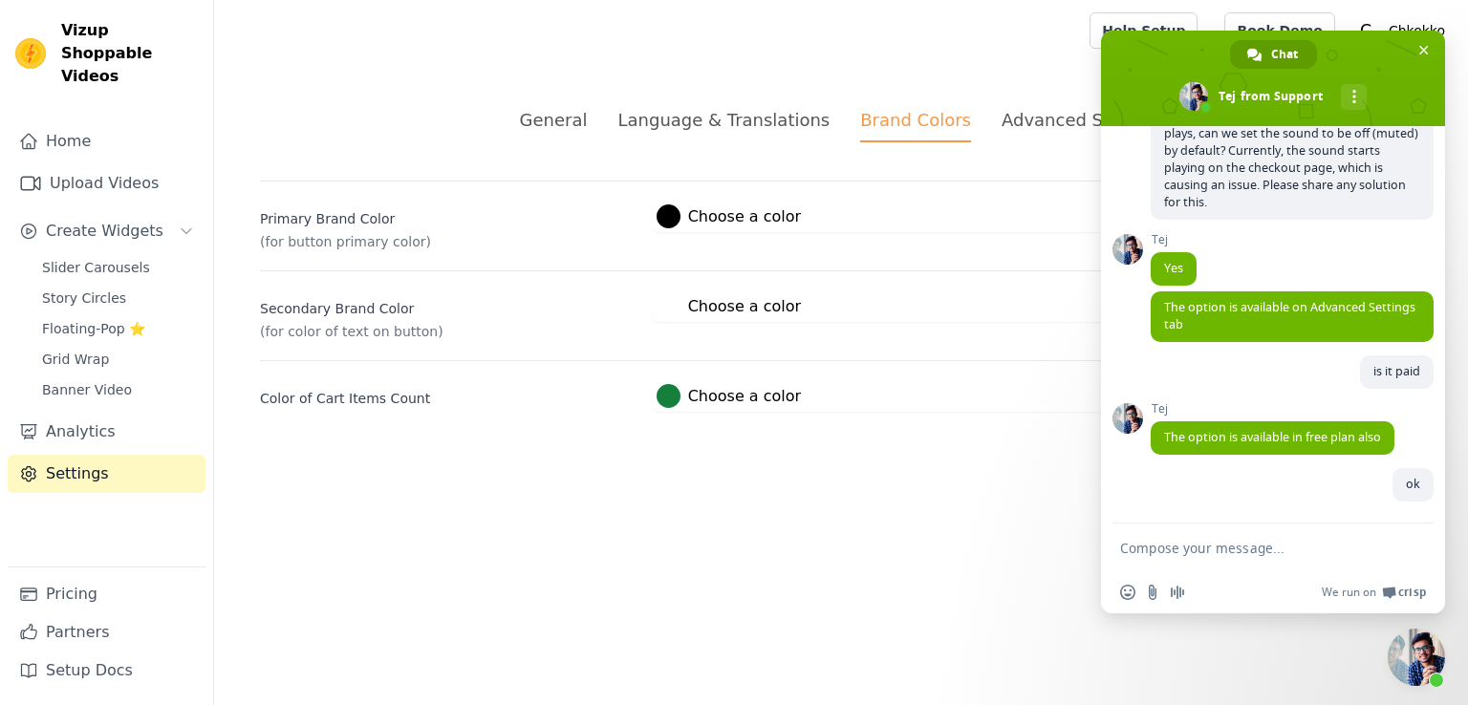
click at [968, 246] on div "Primary Brand Color (for button primary color) #000000 Choose a color #000000 1…" at bounding box center [841, 216] width 1162 height 71
click at [1407, 655] on span "Close chat" at bounding box center [1416, 657] width 57 height 57
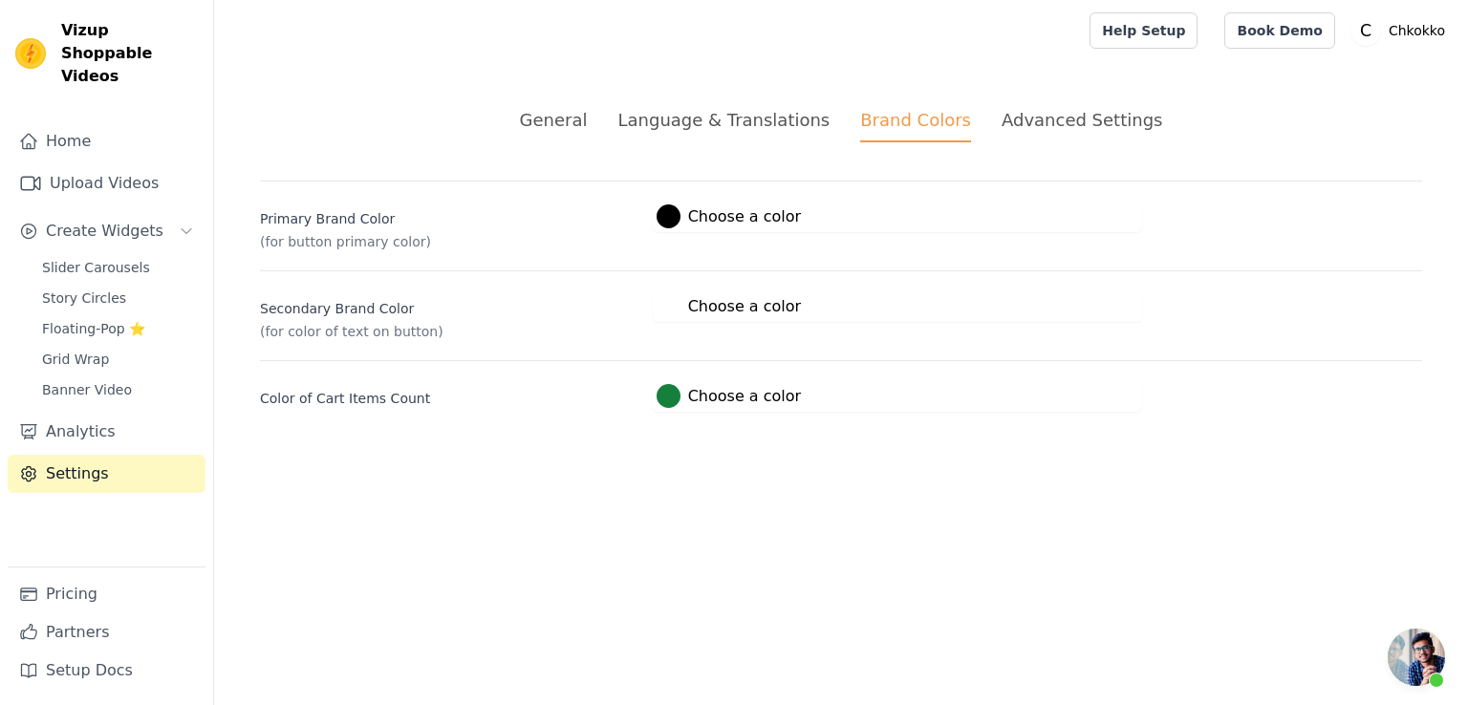
click at [1036, 104] on div "General Language & Translations Brand Colors Advanced Settings unsaved changes …" at bounding box center [841, 259] width 1254 height 397
click at [1036, 119] on div "Advanced Settings" at bounding box center [1082, 120] width 161 height 26
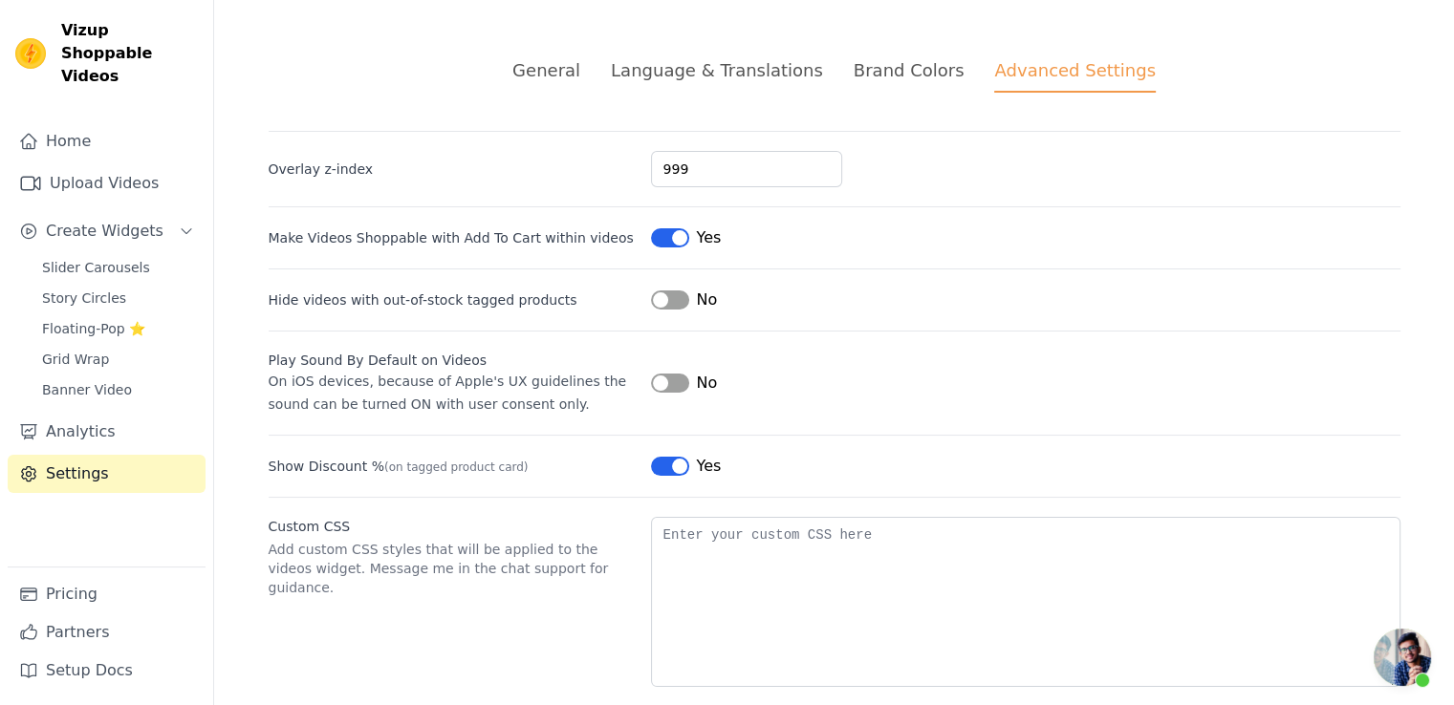
scroll to position [76, 0]
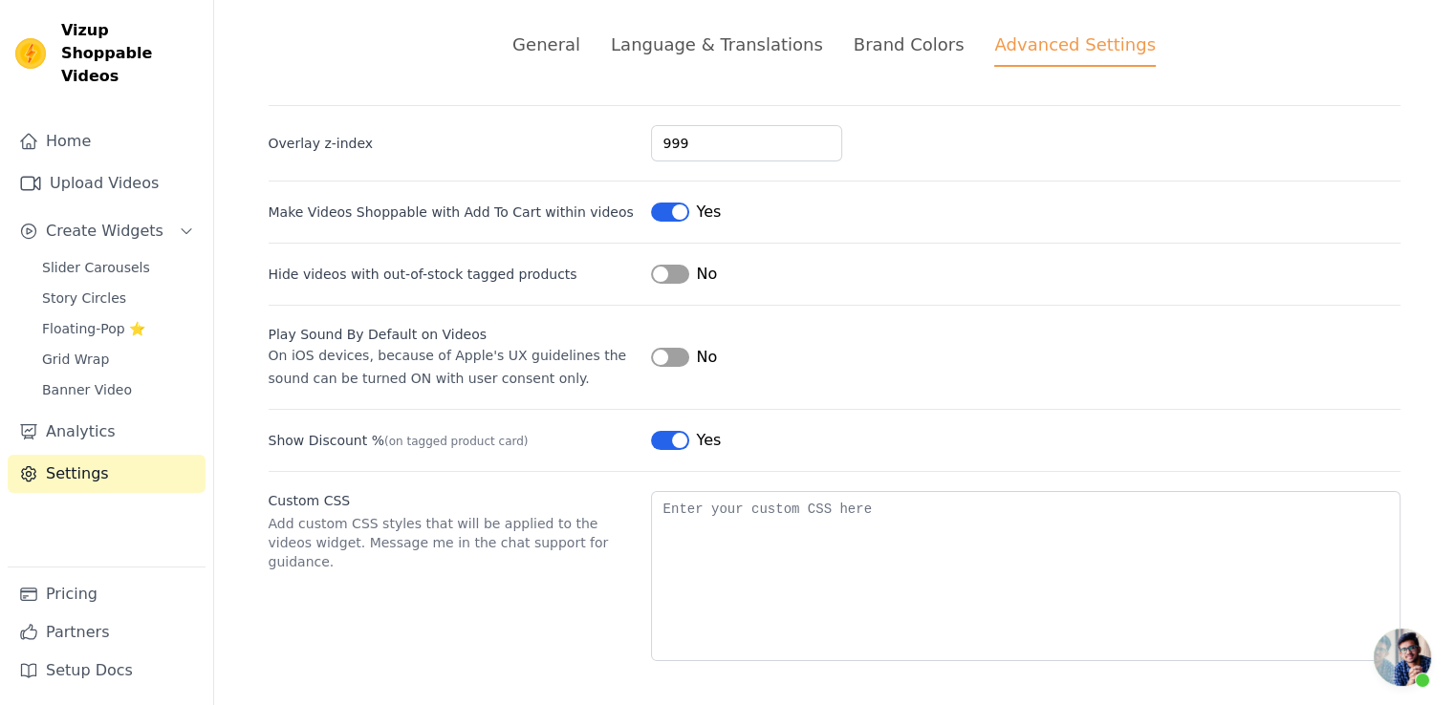
click at [1419, 649] on span "Open chat" at bounding box center [1402, 657] width 57 height 57
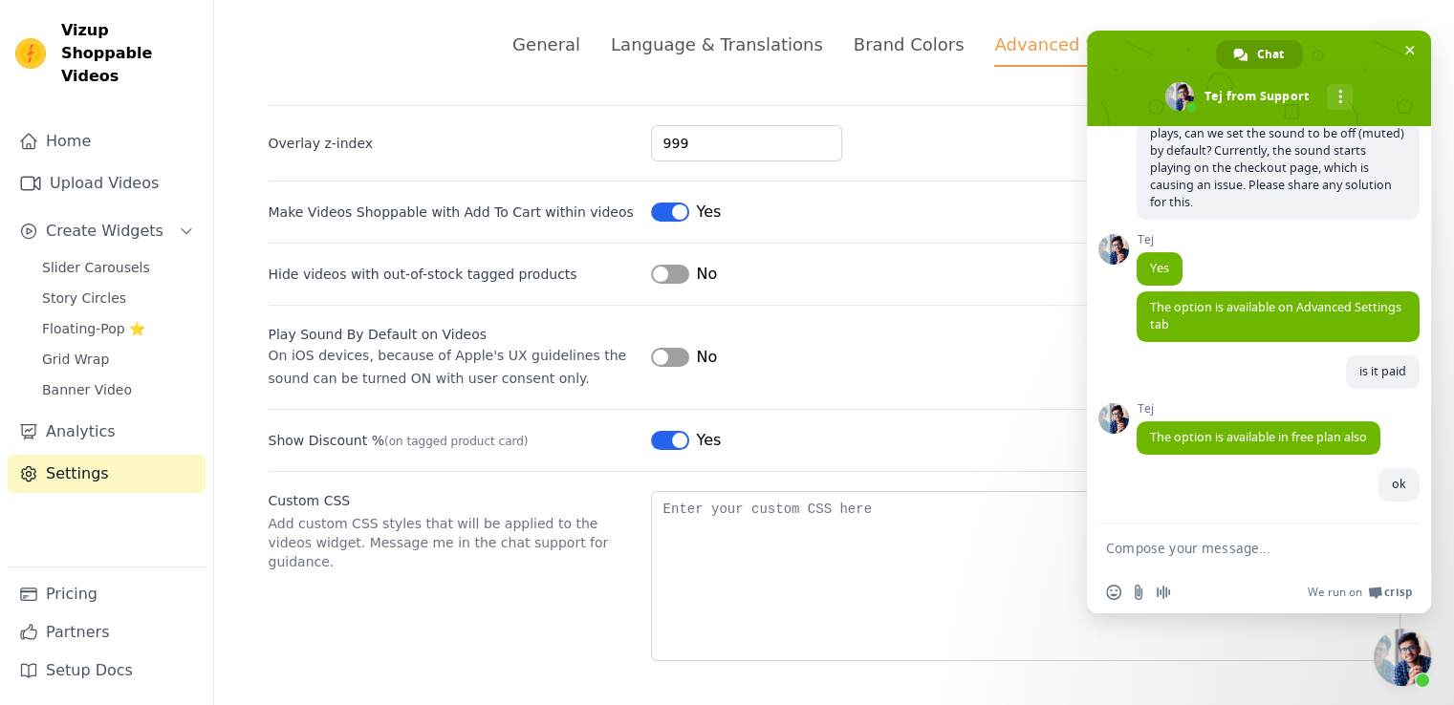
click at [1105, 545] on div at bounding box center [1259, 550] width 344 height 52
